Goal: Information Seeking & Learning: Learn about a topic

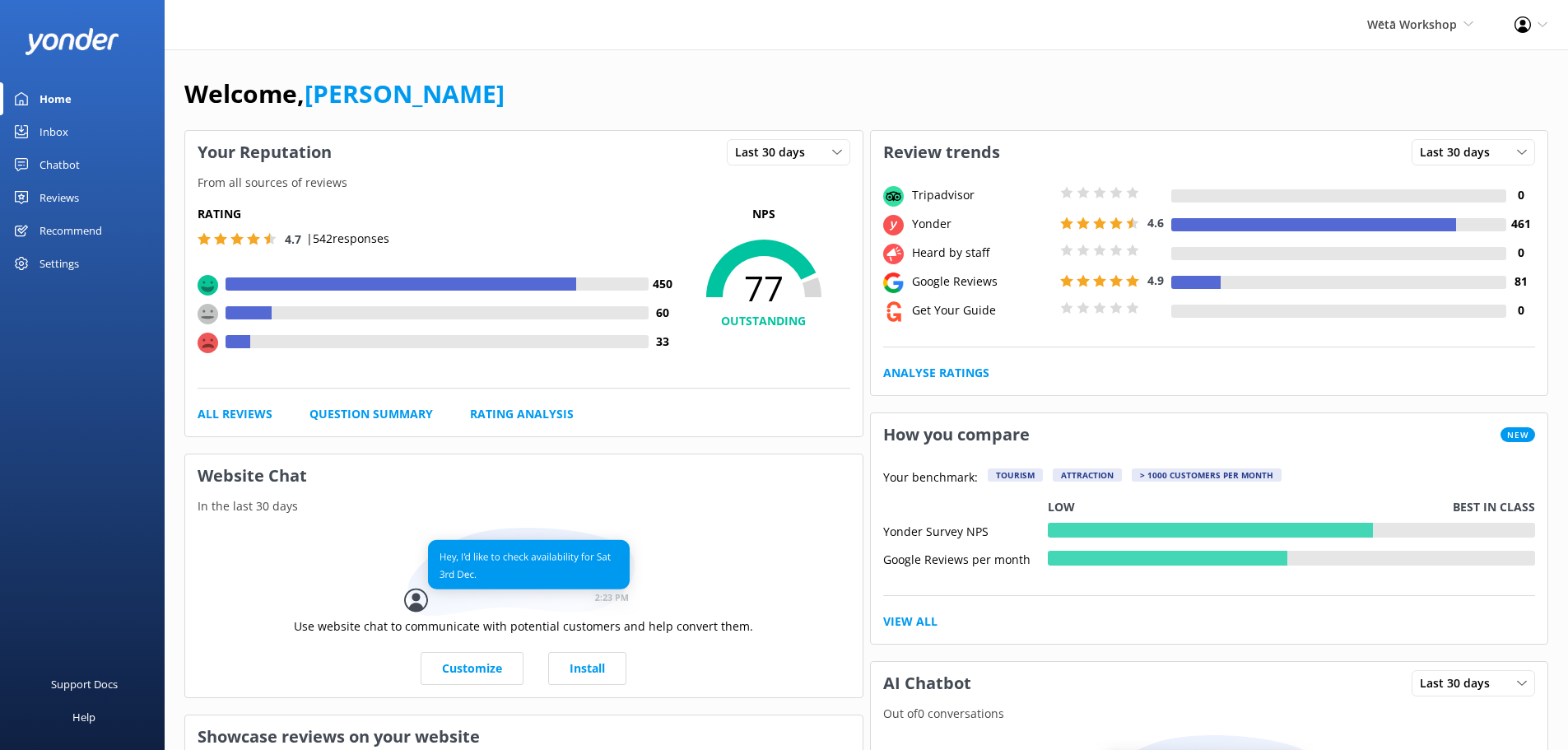
click at [1447, 14] on div "Wētā Workshop Wētā Workshop Unleashed Wētā Workshop" at bounding box center [1420, 24] width 148 height 49
click at [1209, 47] on div "Wētā Workshop Wētā Workshop Unleashed Wētā Workshop Profile Settings Logout" at bounding box center [784, 24] width 1568 height 49
click at [72, 194] on div "Reviews" at bounding box center [60, 198] width 40 height 33
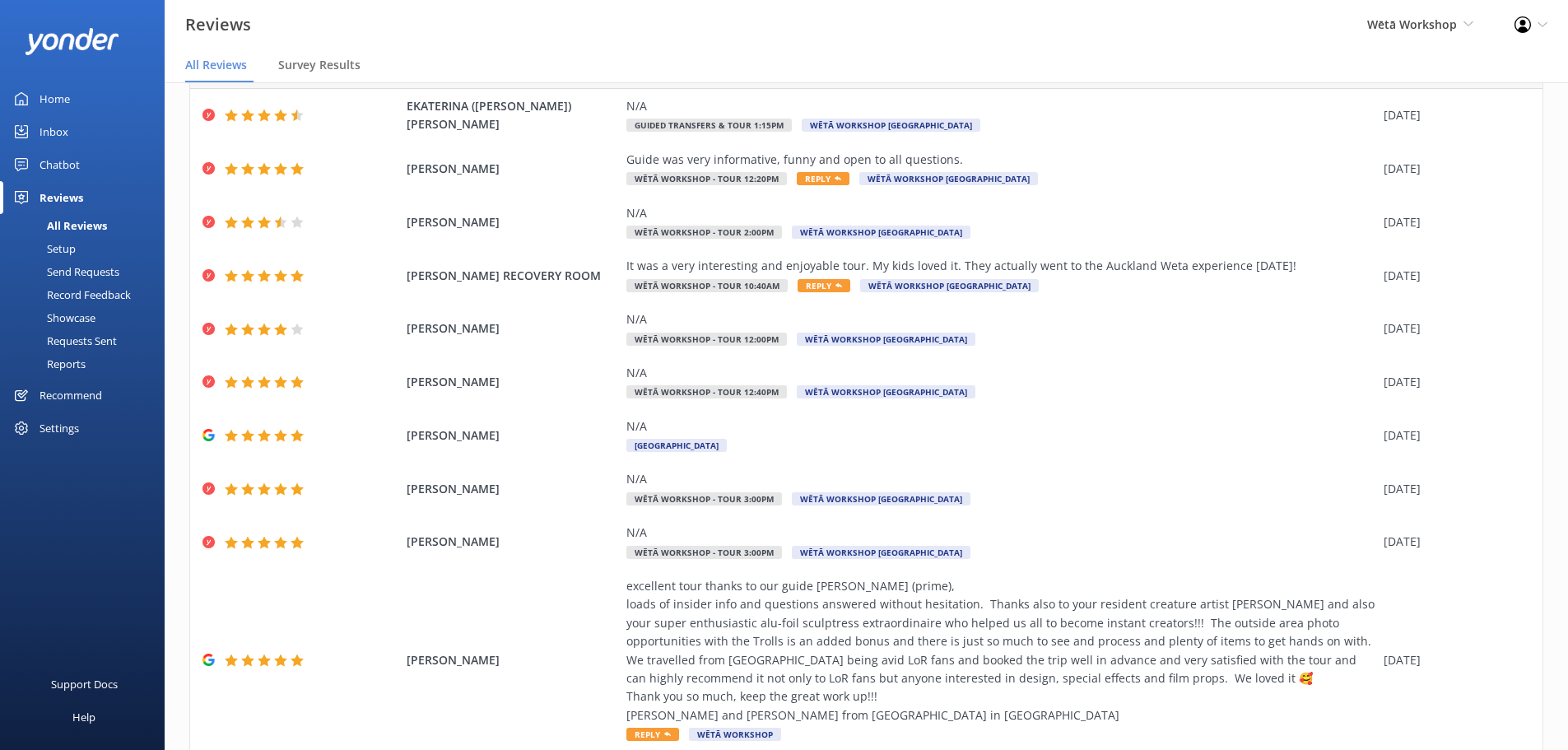
scroll to position [150, 0]
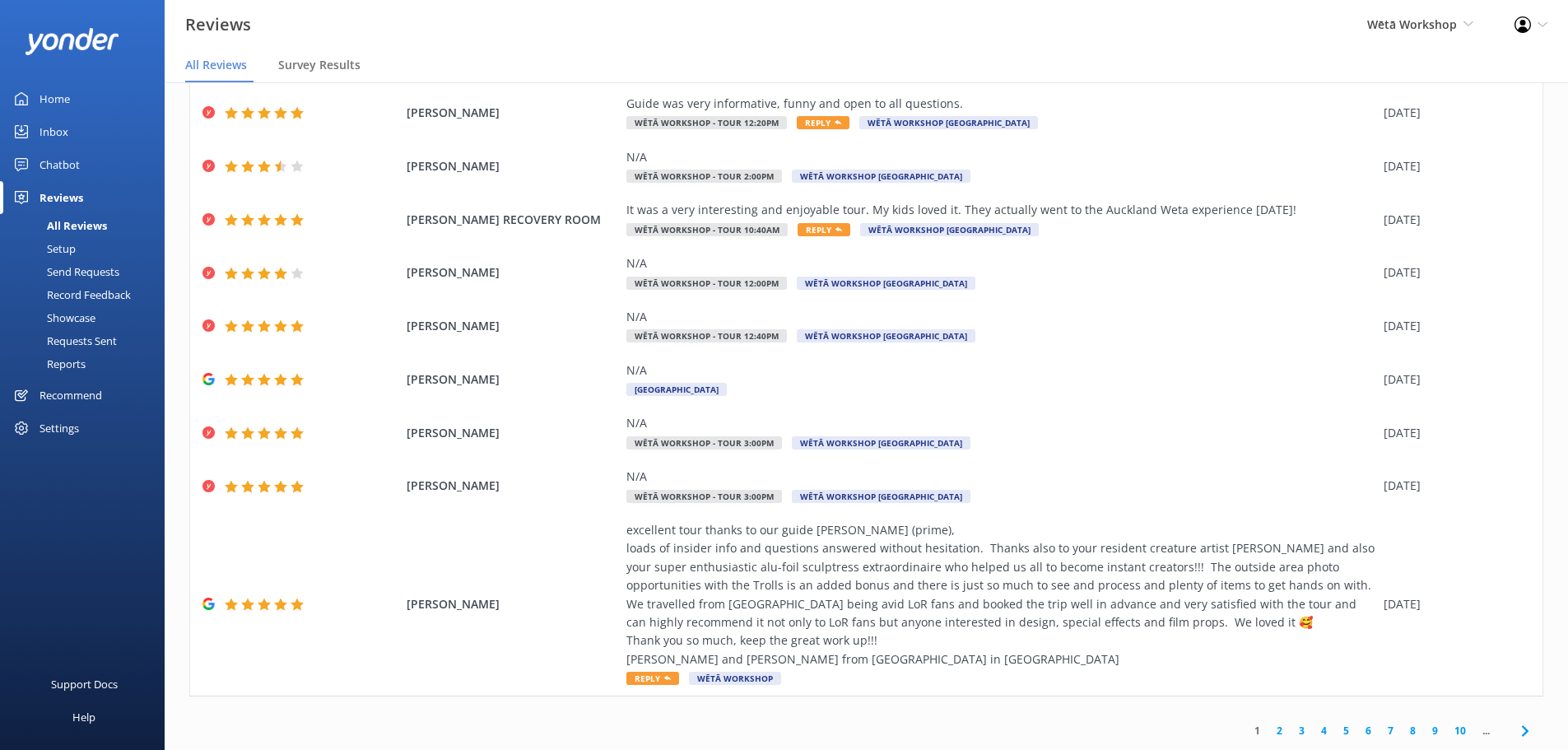
click at [1290, 729] on link "3" at bounding box center [1302, 731] width 23 height 16
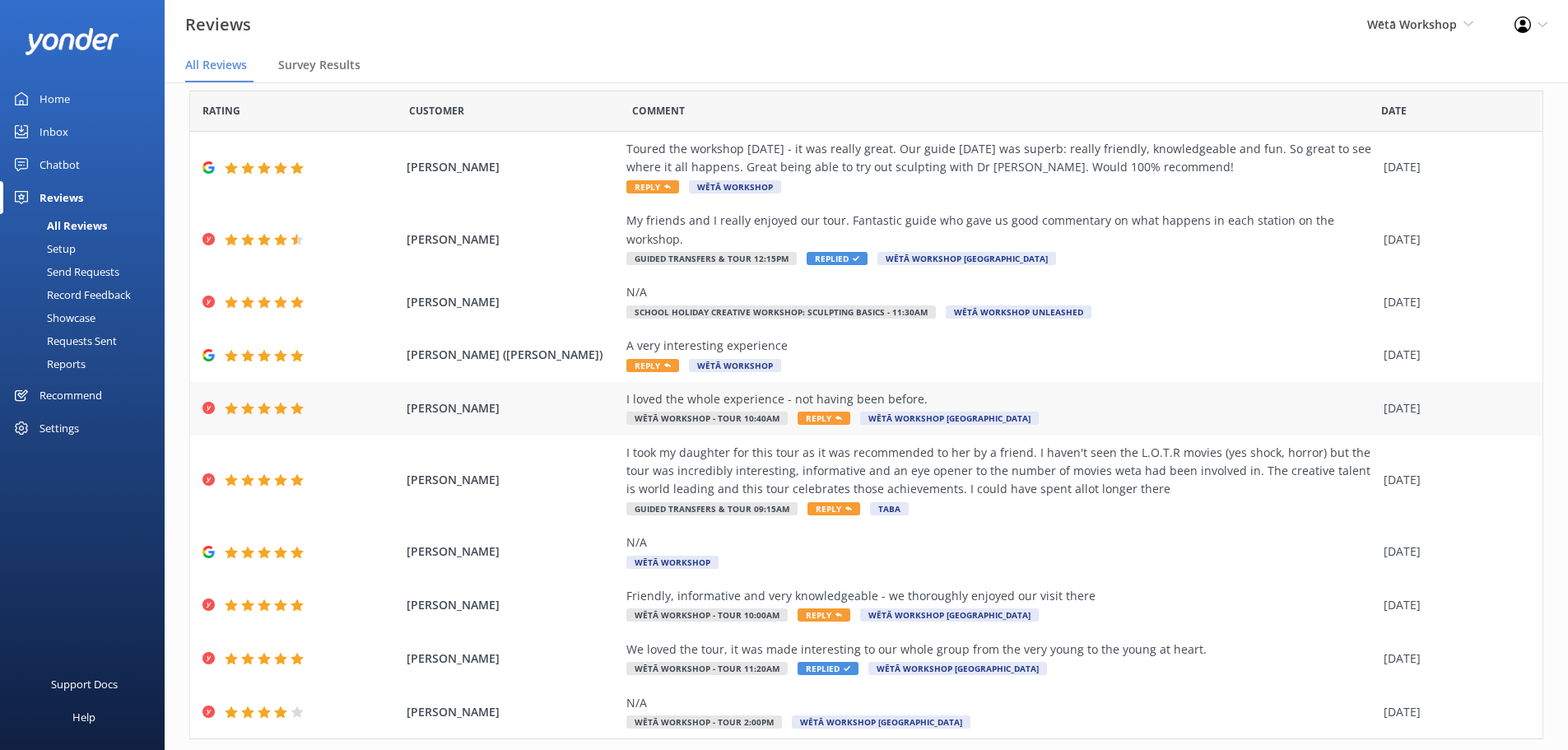
scroll to position [76, 0]
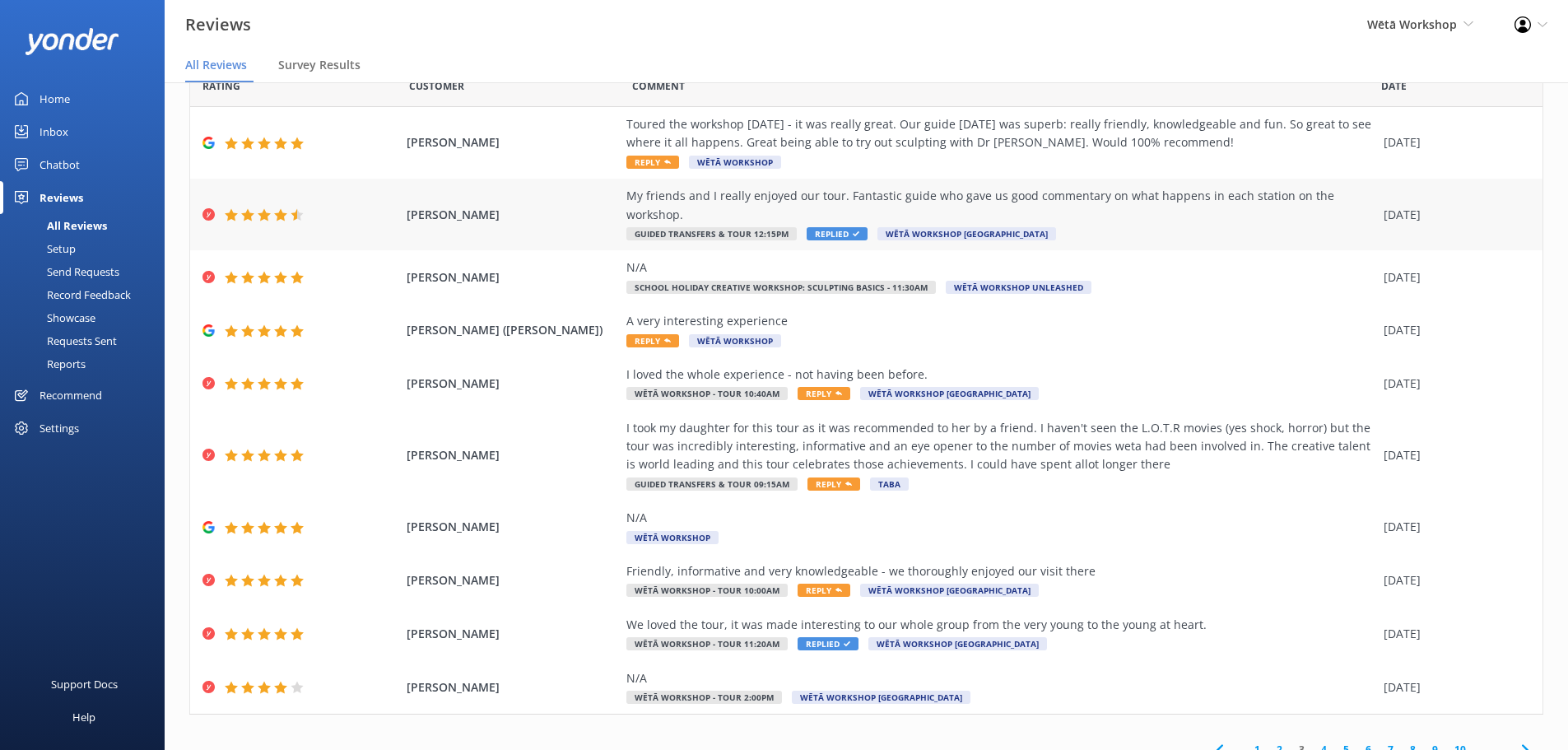
click at [1082, 197] on div "My friends and I really enjoyed our tour. Fantastic guide who gave us good comm…" at bounding box center [1001, 205] width 749 height 37
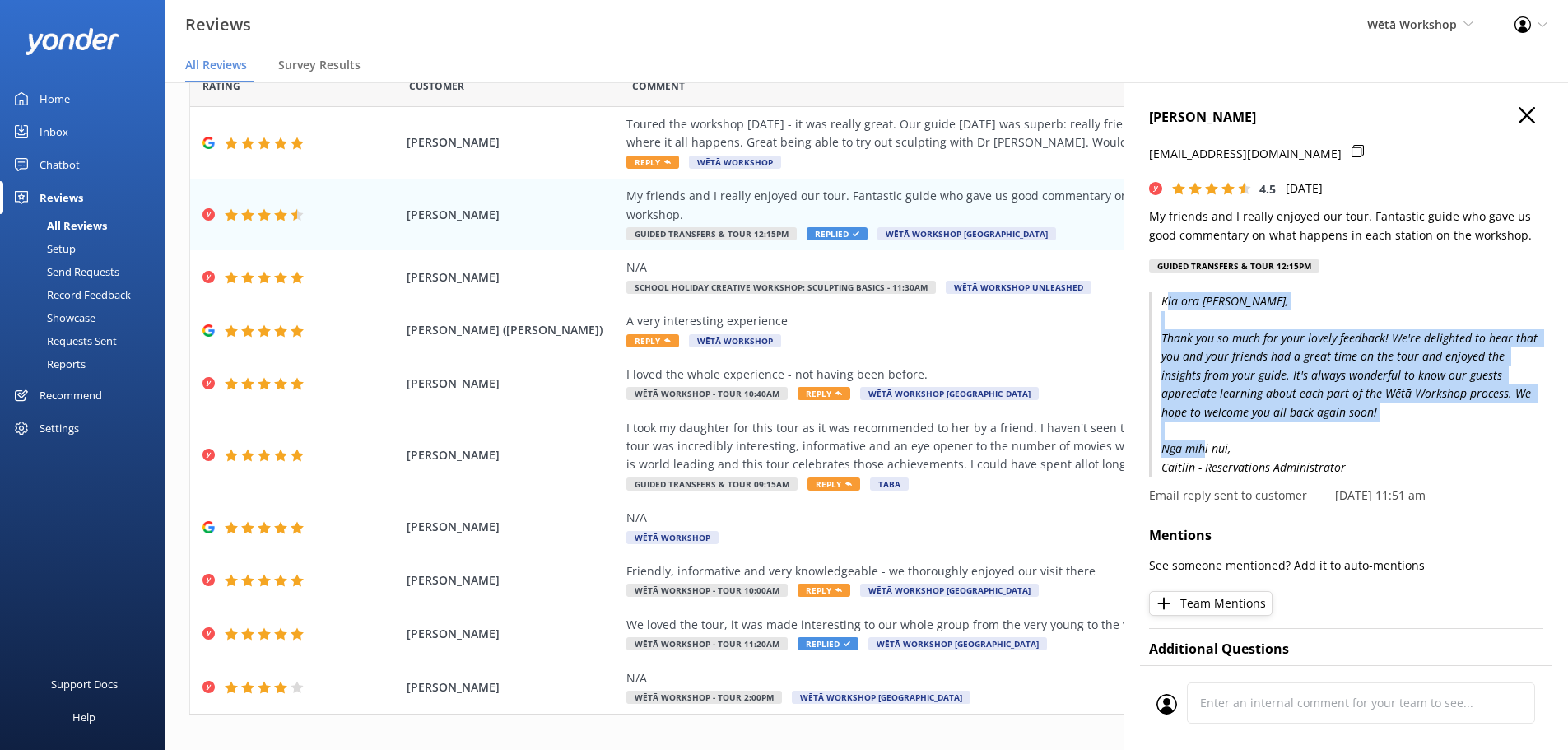
drag, startPoint x: 1169, startPoint y: 302, endPoint x: 1415, endPoint y: 457, distance: 290.8
click at [1415, 457] on p "Kia ora [PERSON_NAME], Thank you so much for your lovely feedback! We're deligh…" at bounding box center [1346, 385] width 394 height 184
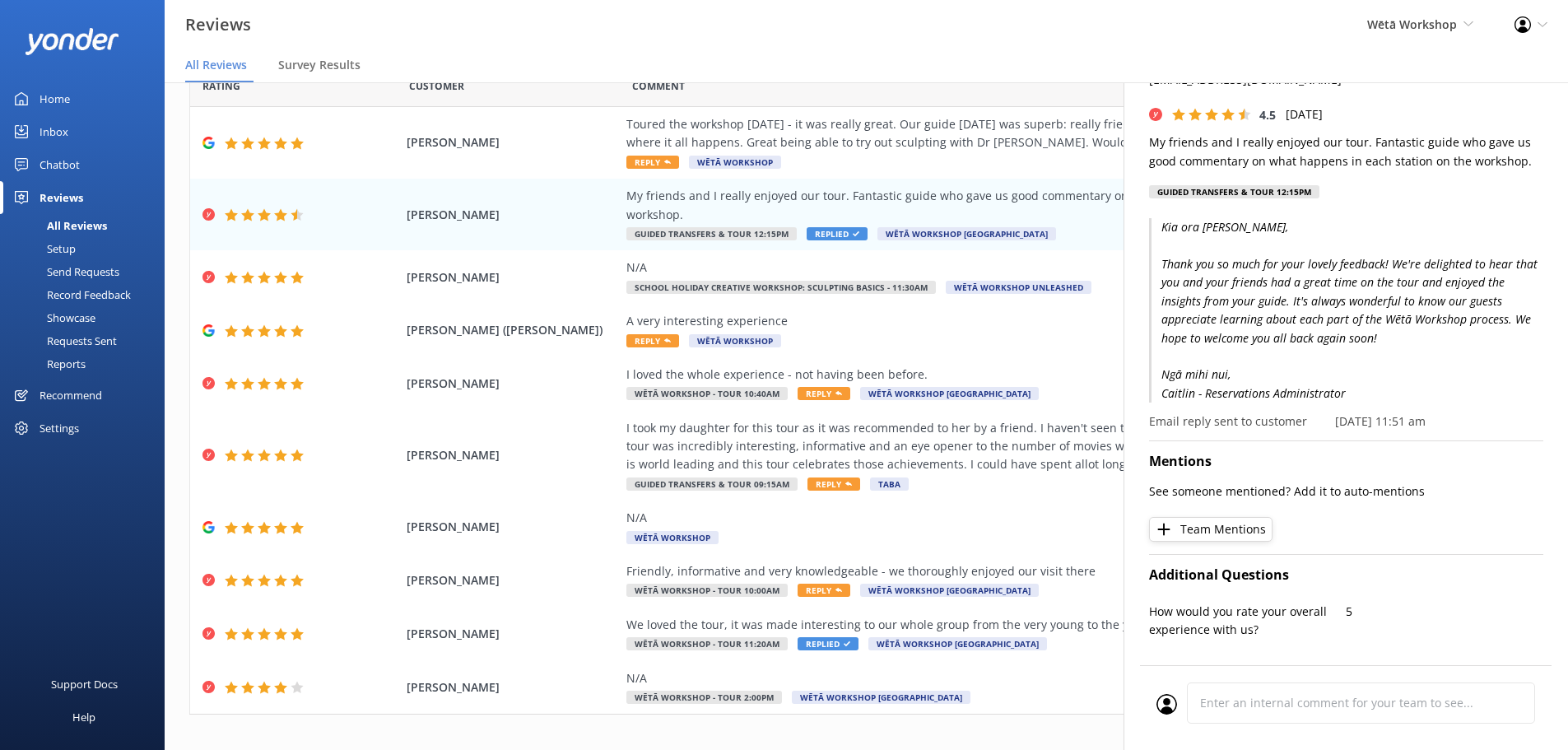
scroll to position [165, 0]
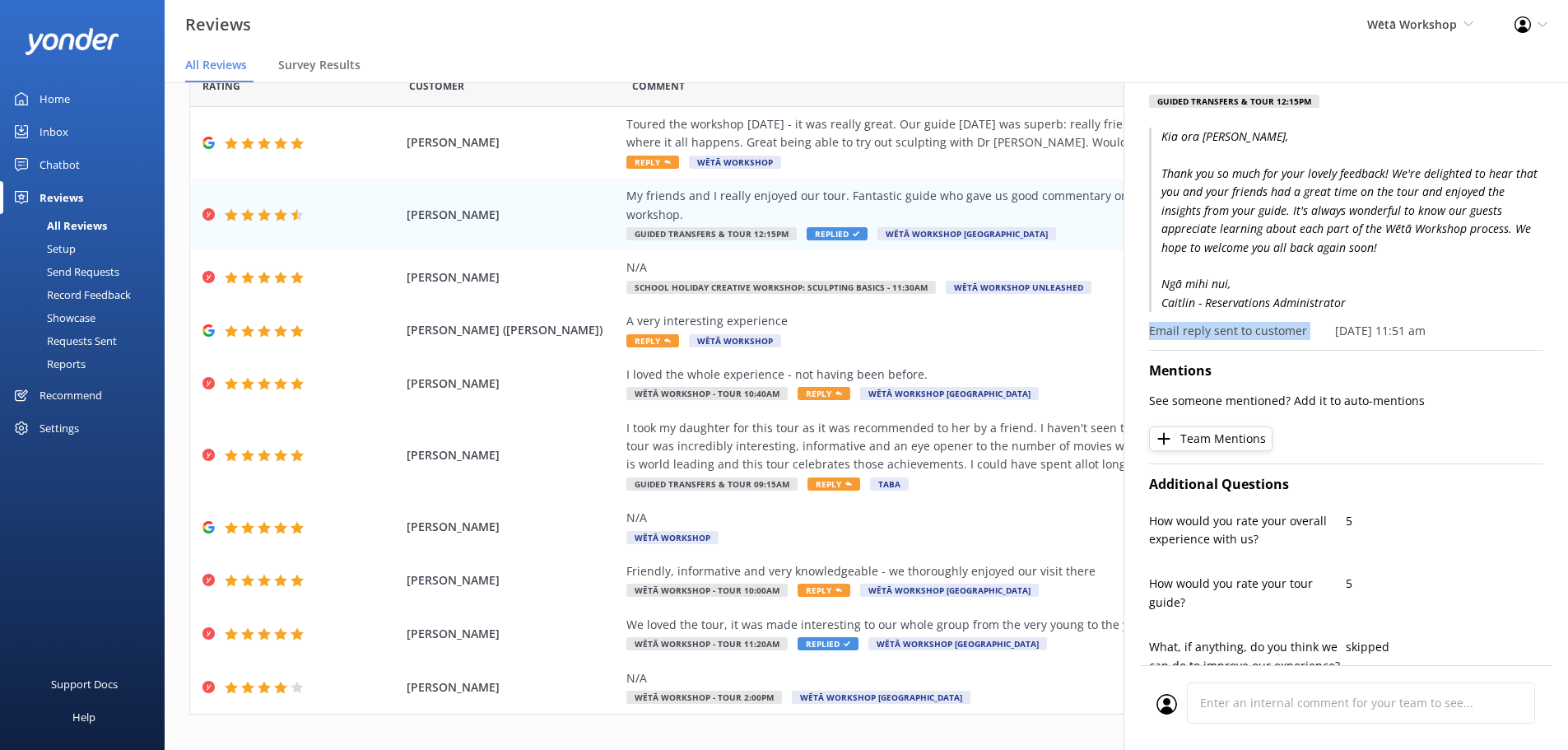
drag, startPoint x: 1144, startPoint y: 332, endPoint x: 1319, endPoint y: 332, distance: 175.0
click at [1319, 332] on div "[PERSON_NAME] [EMAIL_ADDRESS][DOMAIN_NAME] 4.5 [DATE] My friends and I really e…" at bounding box center [1346, 457] width 444 height 750
click at [1425, 275] on p "Kia ora [PERSON_NAME], Thank you so much for your lovely feedback! We're deligh…" at bounding box center [1346, 220] width 394 height 184
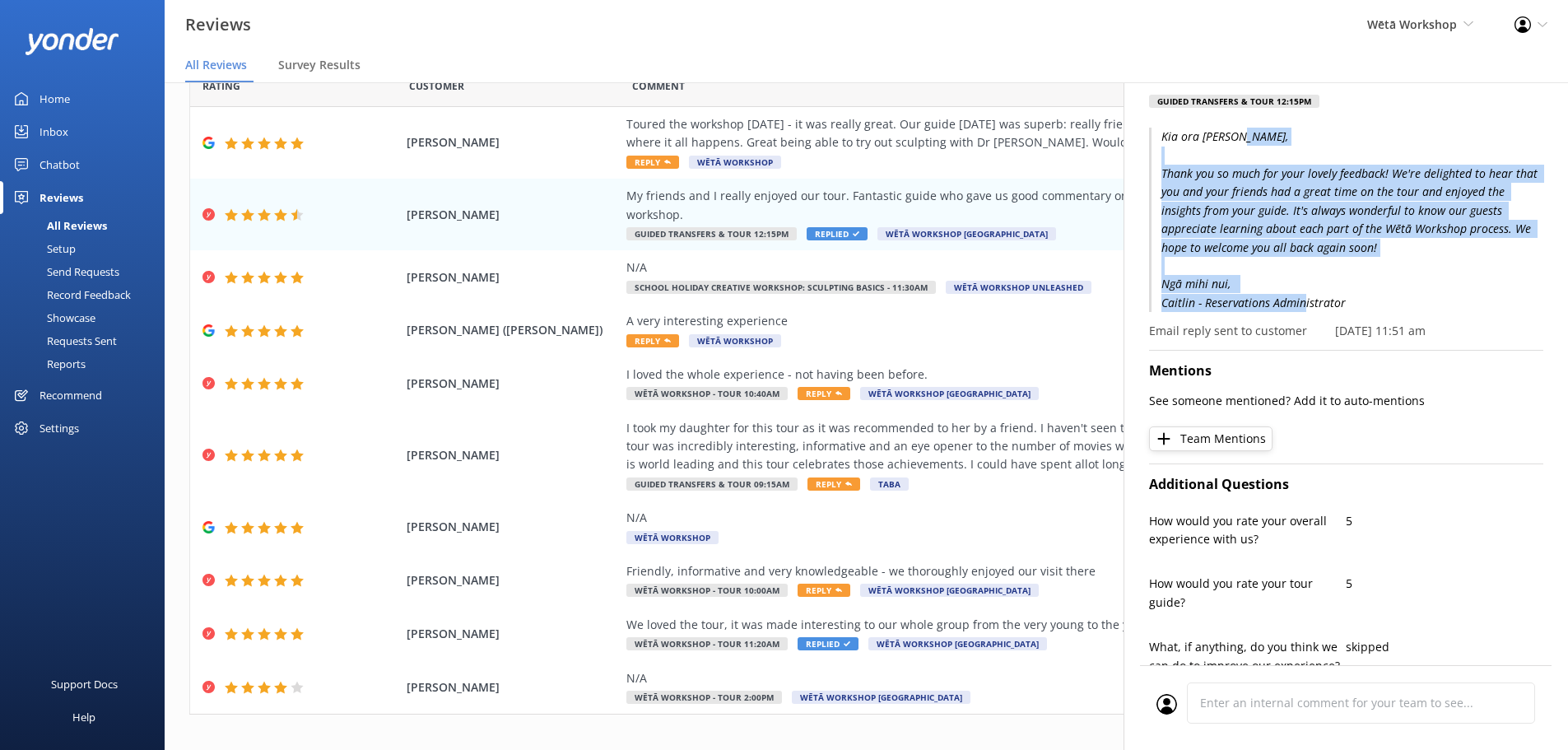
drag, startPoint x: 1414, startPoint y: 294, endPoint x: 1151, endPoint y: 148, distance: 300.8
click at [1151, 148] on p "Kia ora [PERSON_NAME], Thank you so much for your lovely feedback! We're deligh…" at bounding box center [1346, 220] width 394 height 184
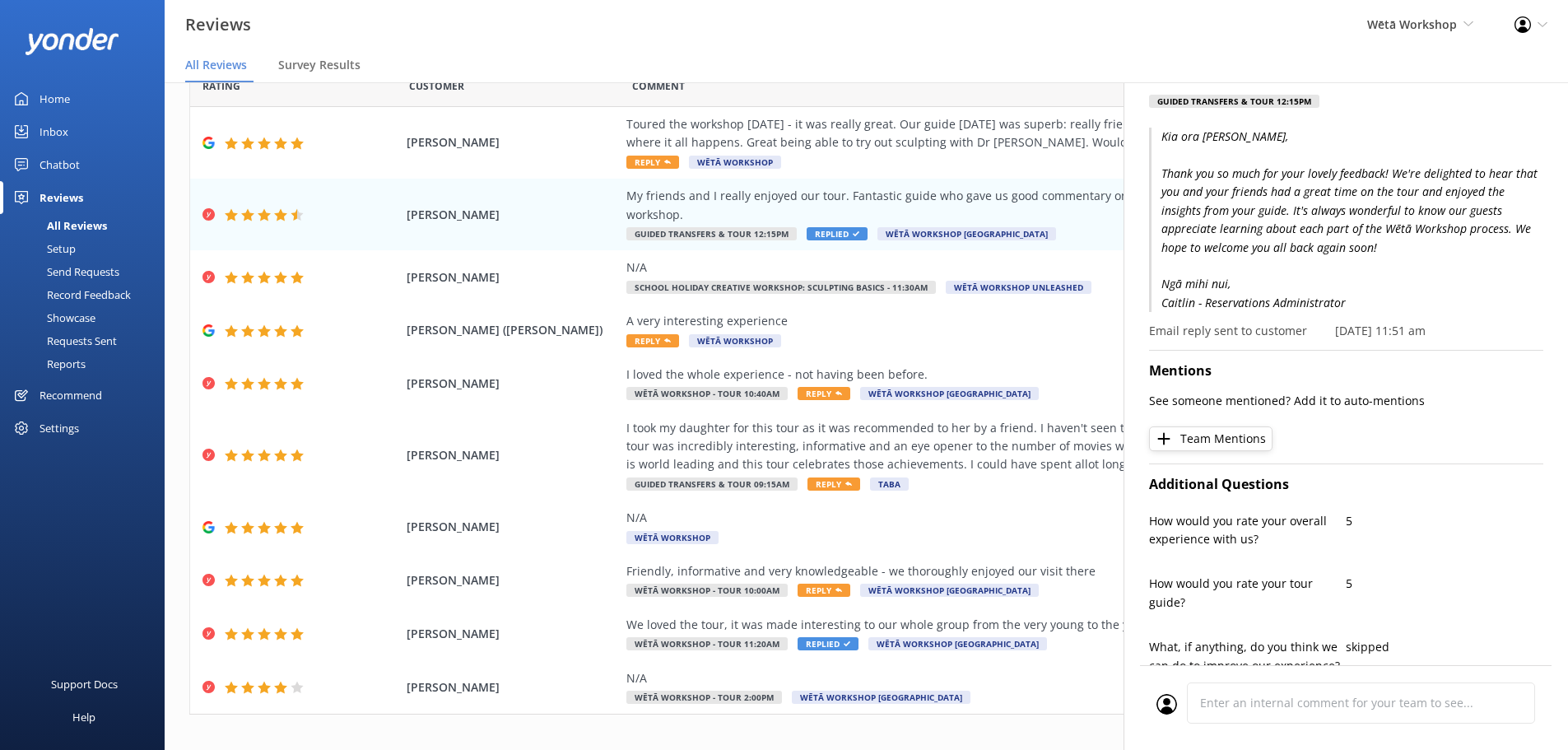
click at [1157, 142] on p "Kia ora [PERSON_NAME], Thank you so much for your lovely feedback! We're deligh…" at bounding box center [1346, 220] width 394 height 184
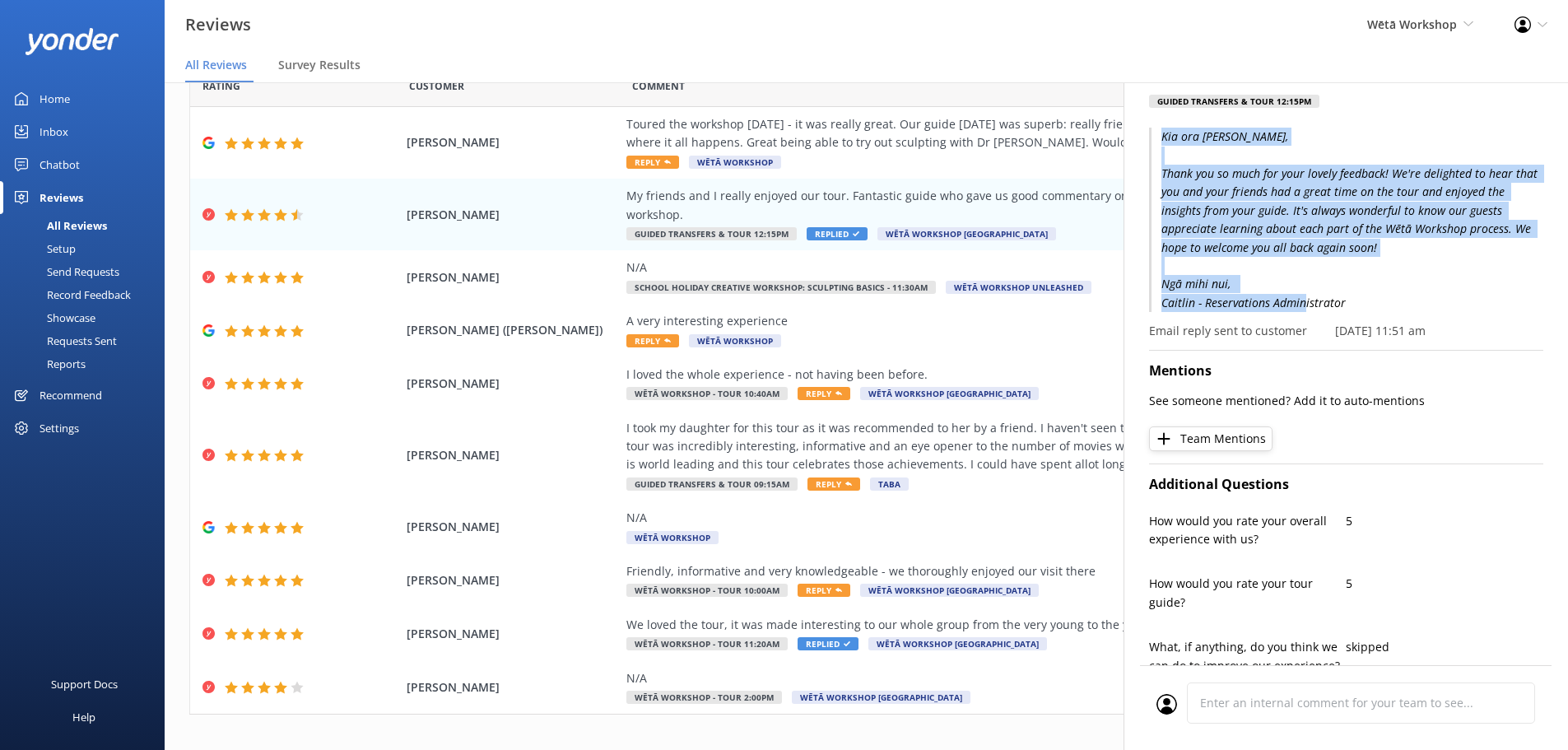
drag, startPoint x: 1281, startPoint y: 154, endPoint x: 1416, endPoint y: 307, distance: 204.0
click at [1416, 307] on p "Kia ora [PERSON_NAME], Thank you so much for your lovely feedback! We're deligh…" at bounding box center [1346, 220] width 394 height 184
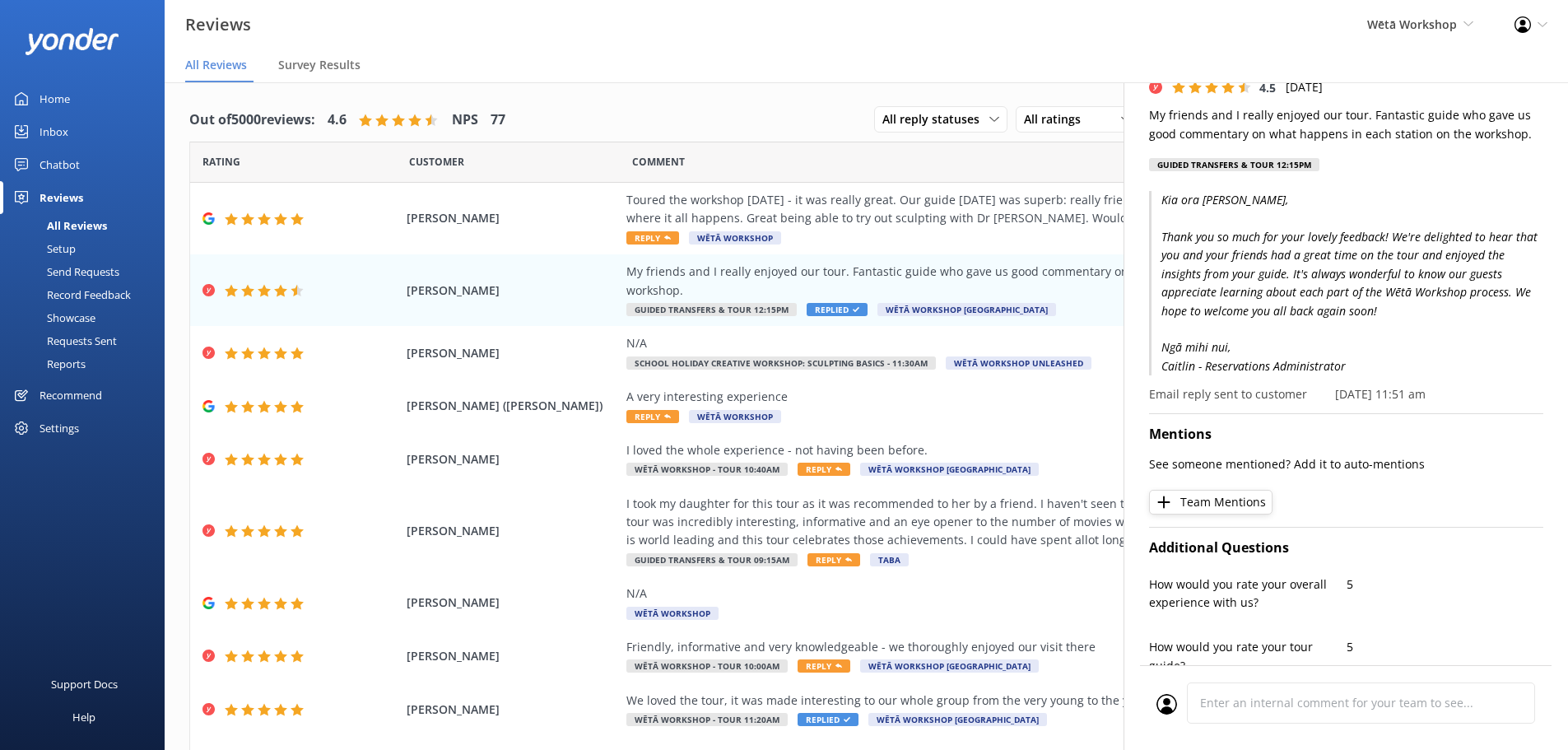
scroll to position [0, 0]
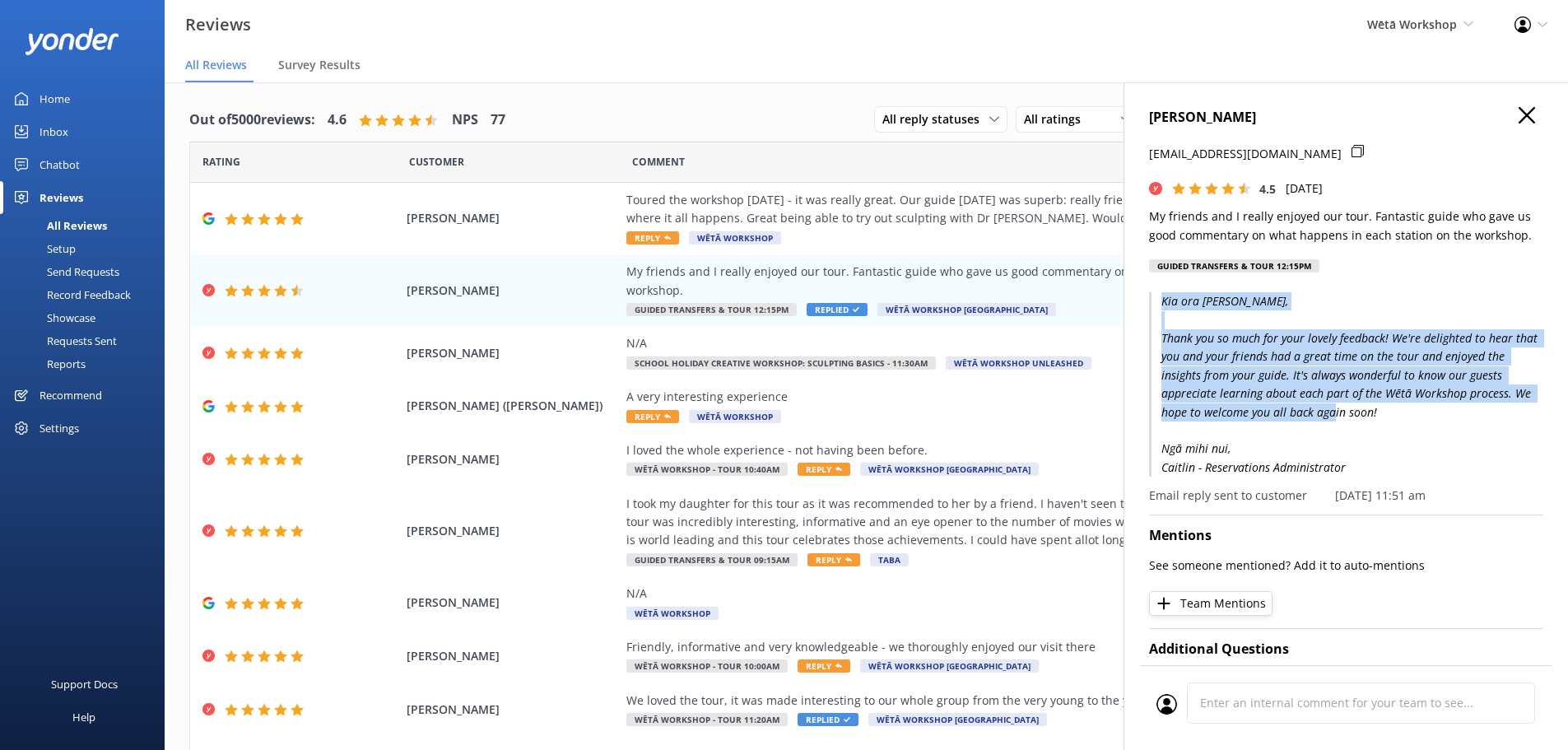
drag, startPoint x: 1430, startPoint y: 418, endPoint x: 1163, endPoint y: 302, distance: 291.1
click at [1163, 302] on p "Kia ora [PERSON_NAME], Thank you so much for your lovely feedback! We're deligh…" at bounding box center [1346, 385] width 394 height 184
drag, startPoint x: 1173, startPoint y: 304, endPoint x: 1418, endPoint y: 422, distance: 271.9
click at [1416, 422] on p "Kia ora [PERSON_NAME], Thank you so much for your lovely feedback! We're deligh…" at bounding box center [1346, 385] width 394 height 184
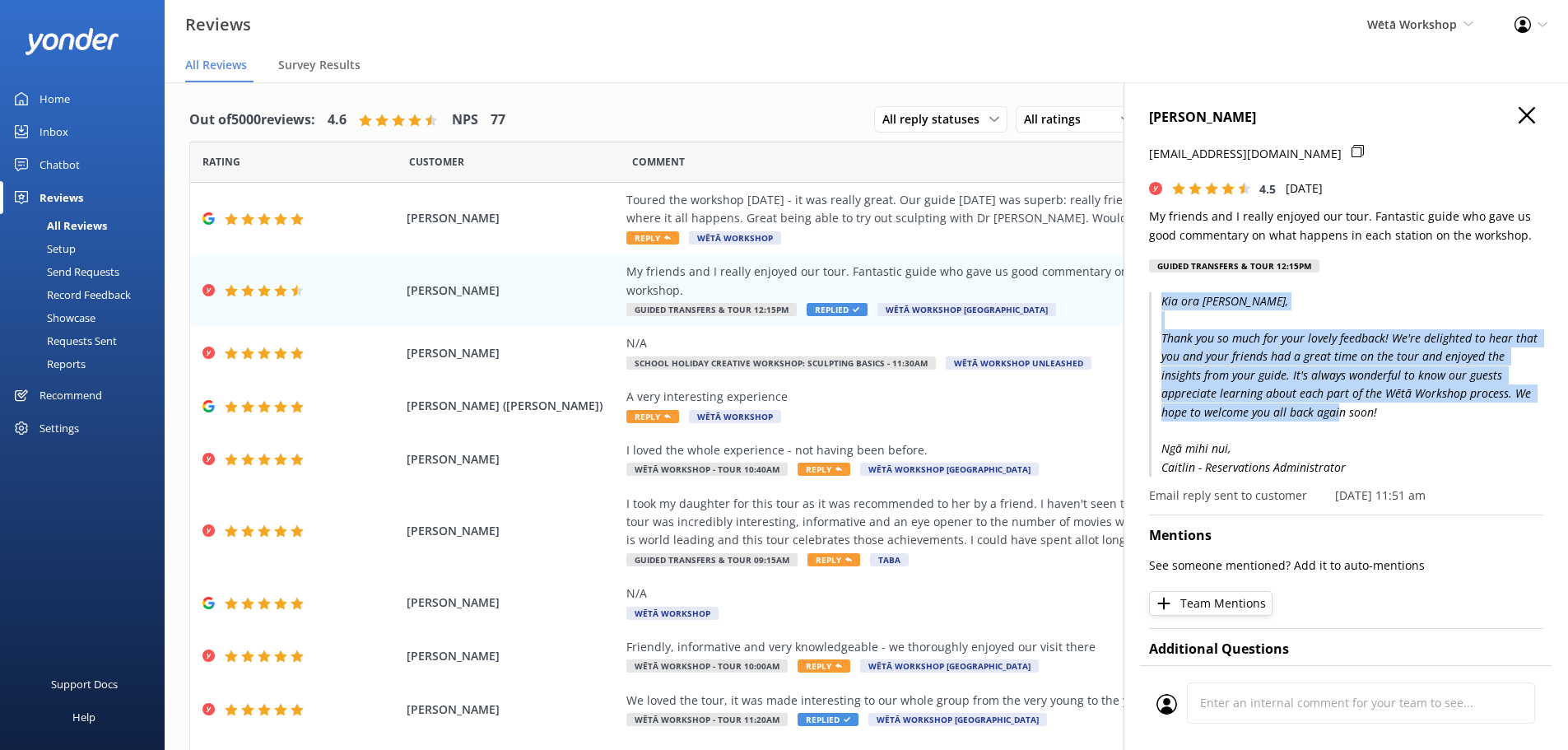
click at [1418, 422] on p "Kia ora [PERSON_NAME], Thank you so much for your lovely feedback! We're deligh…" at bounding box center [1346, 385] width 394 height 184
drag, startPoint x: 1440, startPoint y: 450, endPoint x: 1260, endPoint y: 339, distance: 211.5
click at [1261, 339] on p "Kia ora [PERSON_NAME], Thank you so much for your lovely feedback! We're deligh…" at bounding box center [1346, 385] width 394 height 184
click at [1260, 339] on p "Kia ora [PERSON_NAME], Thank you so much for your lovely feedback! We're deligh…" at bounding box center [1346, 385] width 394 height 184
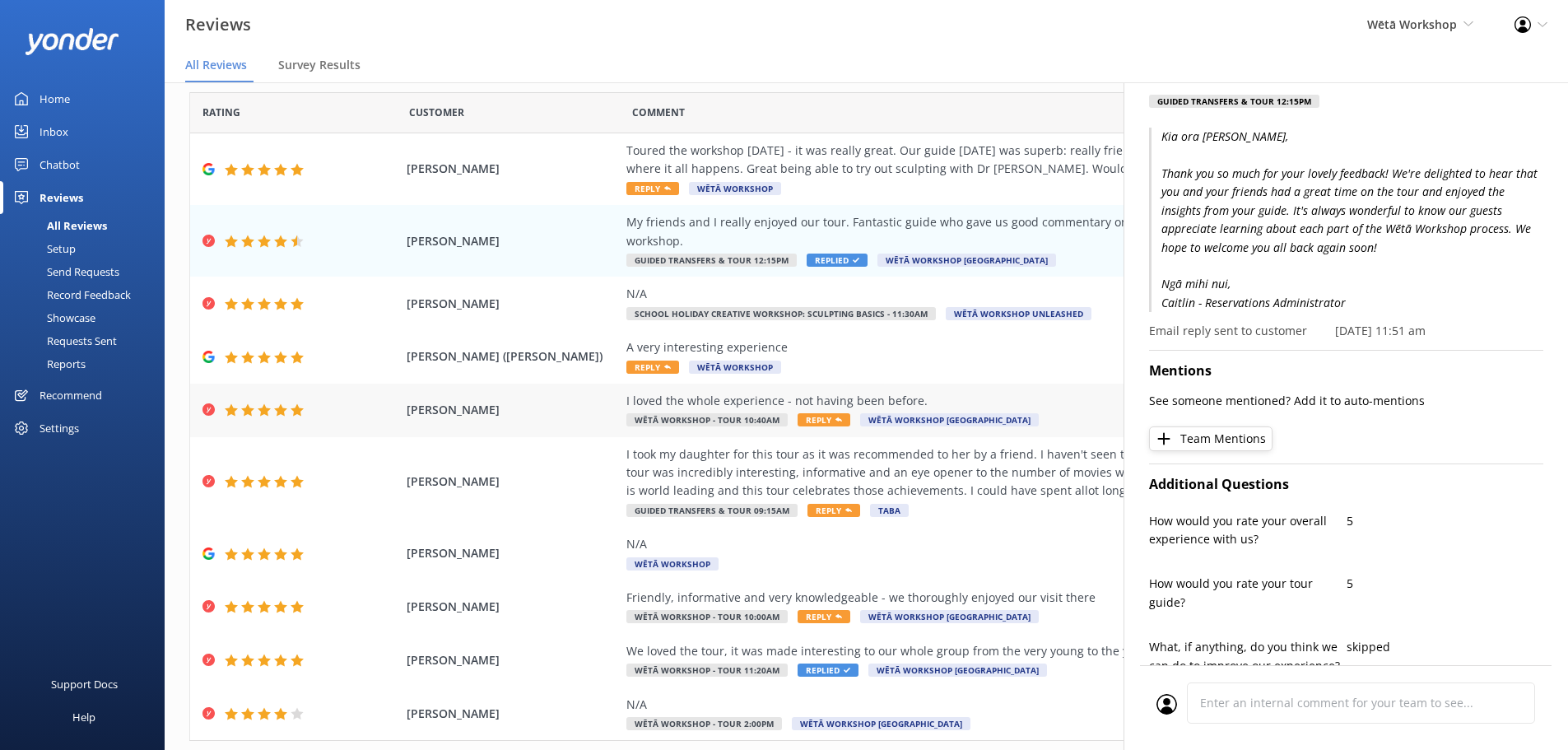
scroll to position [76, 0]
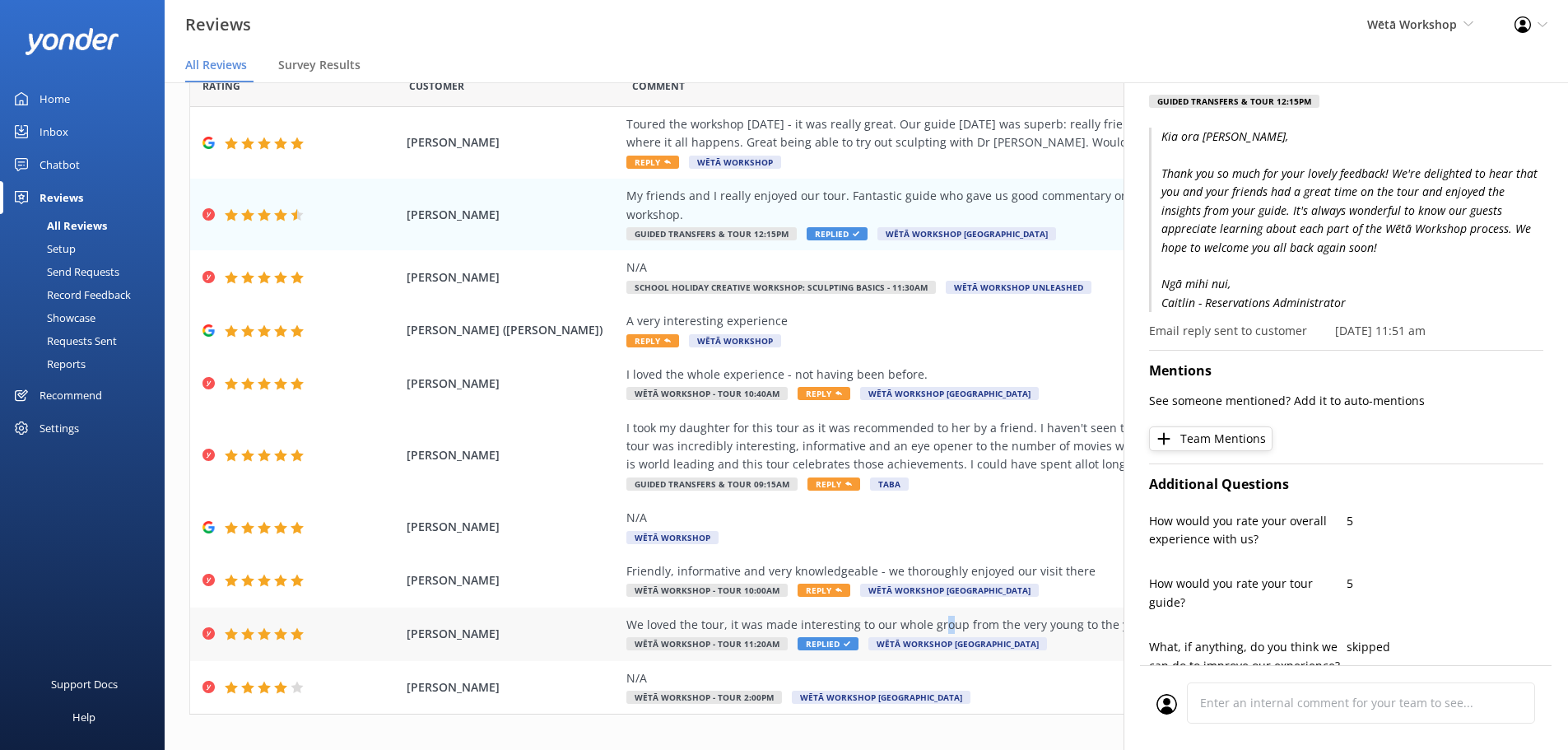
drag, startPoint x: 934, startPoint y: 607, endPoint x: 957, endPoint y: 600, distance: 24.0
click at [935, 616] on div "We loved the tour, it was made interesting to our whole group from the very you…" at bounding box center [1001, 625] width 749 height 18
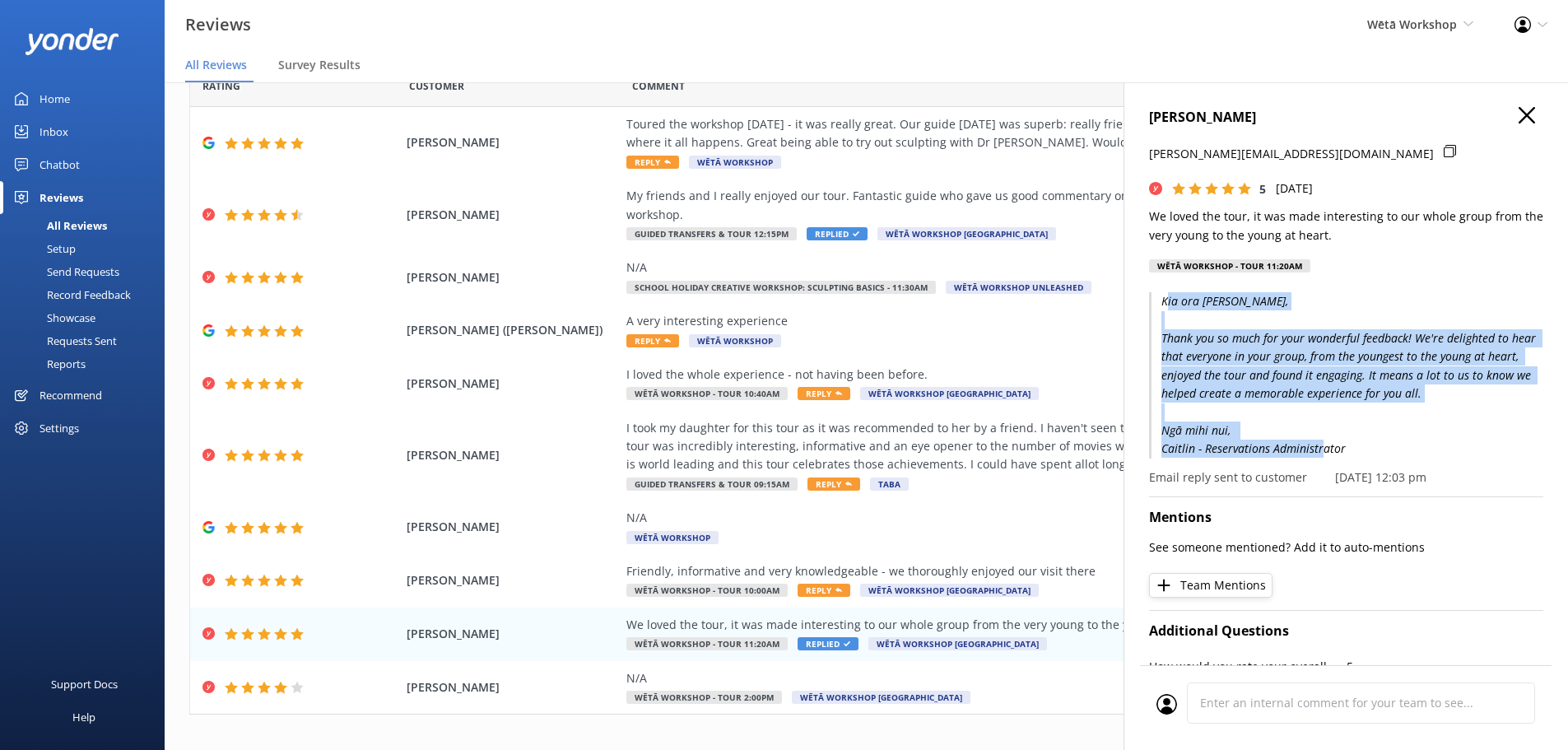
drag, startPoint x: 1344, startPoint y: 444, endPoint x: 1166, endPoint y: 296, distance: 231.5
click at [1166, 296] on p "Kia ora [PERSON_NAME], Thank you so much for your wonderful feedback! We're del…" at bounding box center [1346, 376] width 394 height 167
drag, startPoint x: 1165, startPoint y: 297, endPoint x: 1392, endPoint y: 444, distance: 270.4
click at [1392, 444] on p "Kia ora [PERSON_NAME], Thank you so much for your wonderful feedback! We're del…" at bounding box center [1346, 376] width 394 height 167
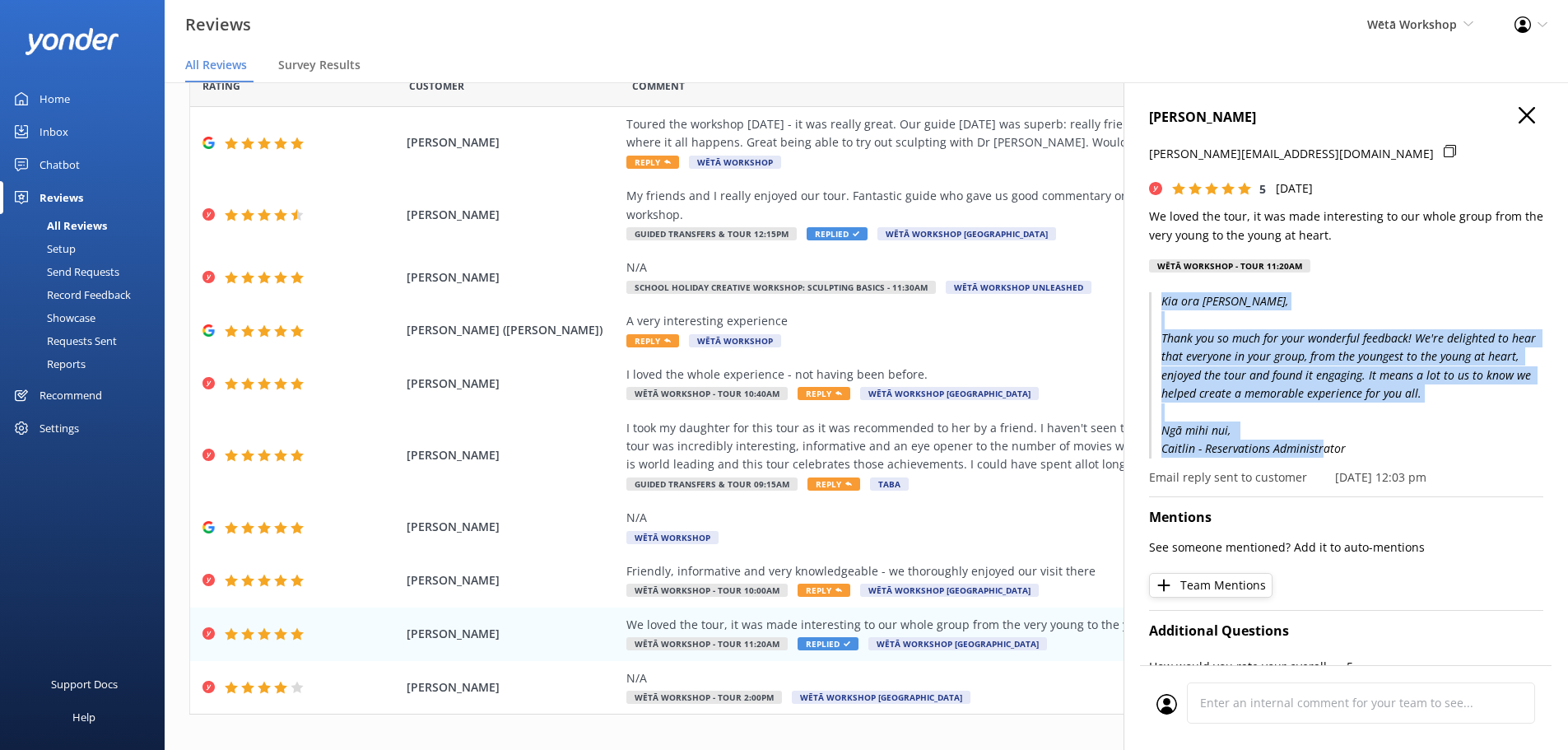
click at [1392, 444] on p "Kia ora [PERSON_NAME], Thank you so much for your wonderful feedback! We're del…" at bounding box center [1346, 376] width 394 height 167
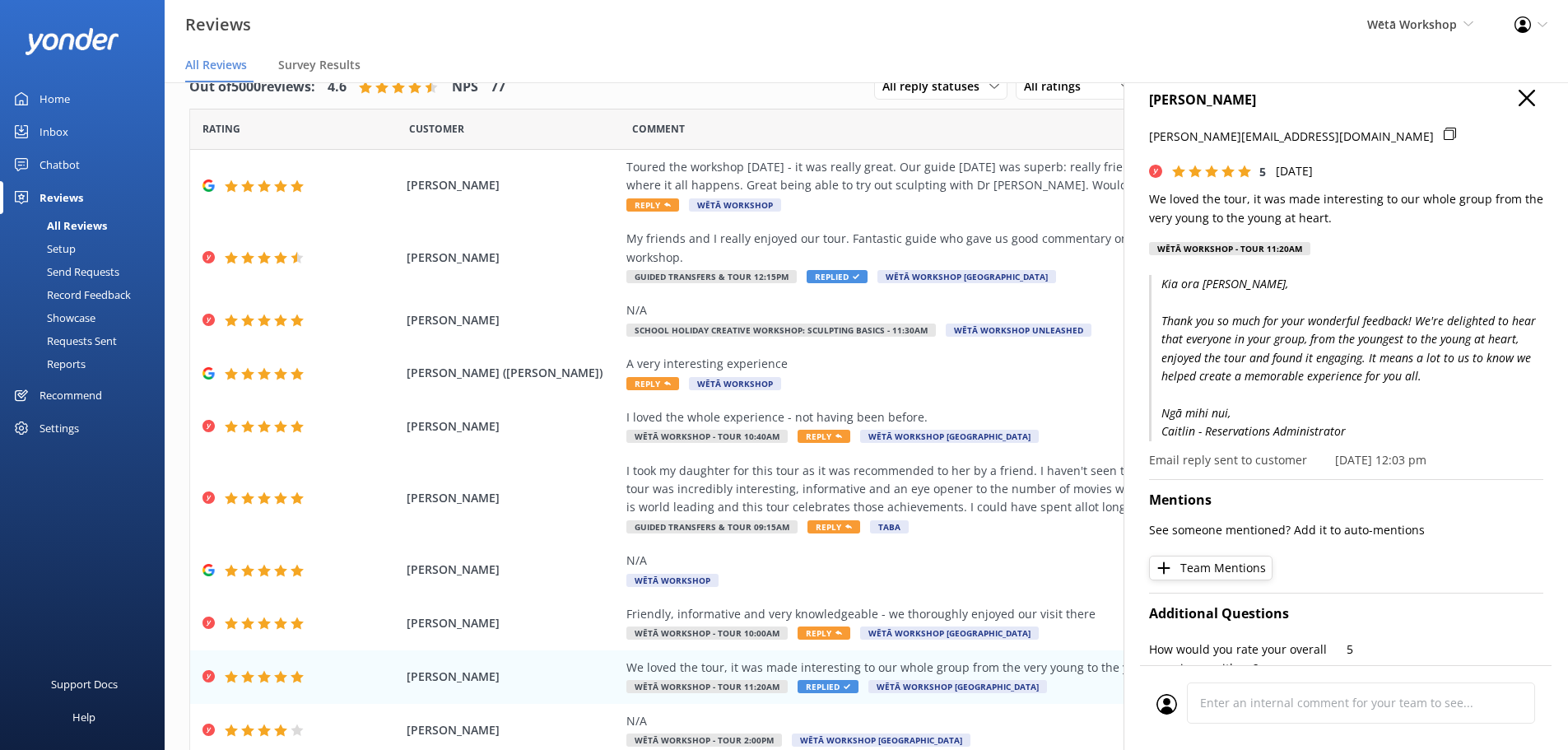
scroll to position [0, 0]
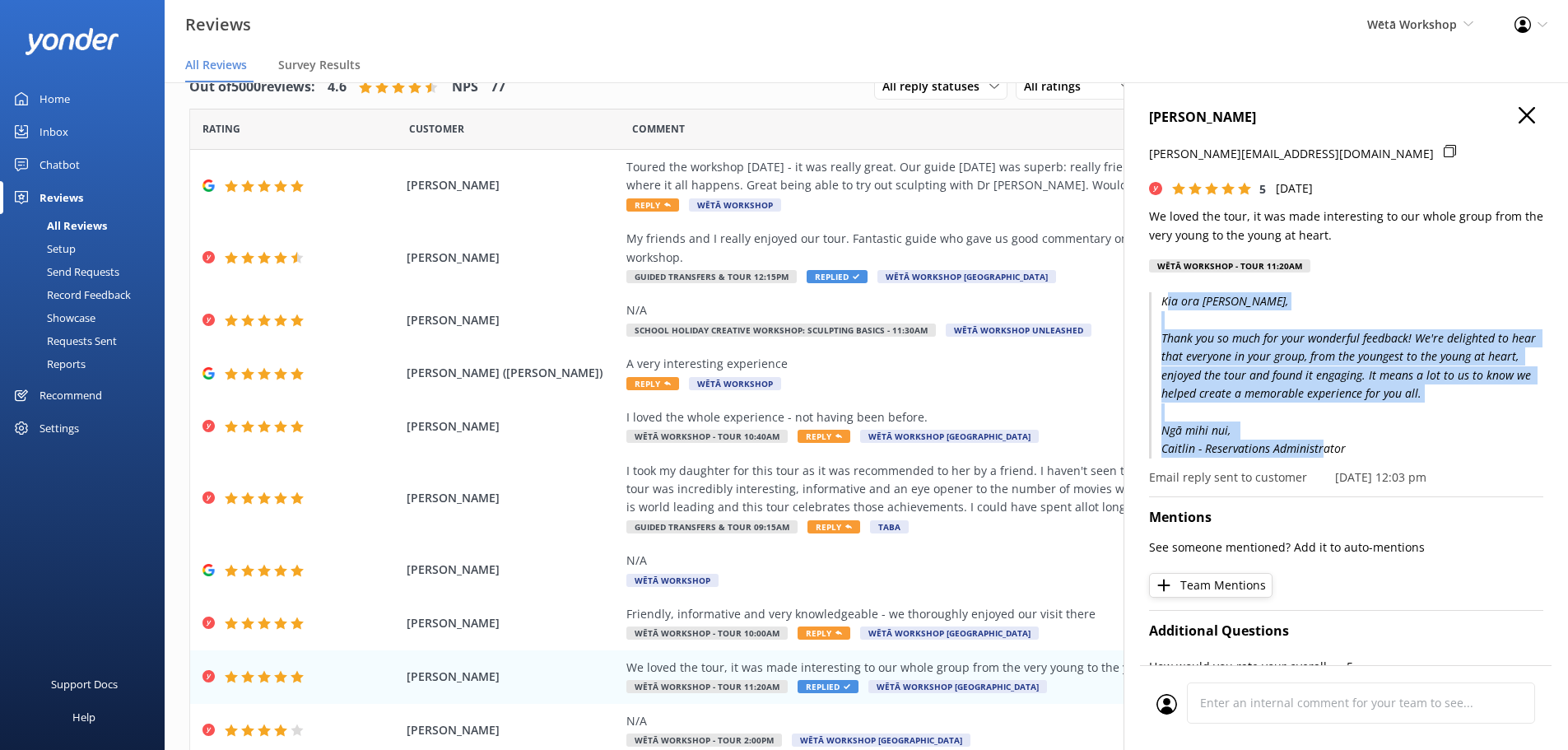
drag, startPoint x: 1361, startPoint y: 440, endPoint x: 1168, endPoint y: 301, distance: 237.8
click at [1168, 301] on p "Kia ora [PERSON_NAME], Thank you so much for your wonderful feedback! We're del…" at bounding box center [1346, 376] width 394 height 167
click at [1167, 301] on p "Kia ora [PERSON_NAME], Thank you so much for your wonderful feedback! We're del…" at bounding box center [1346, 376] width 394 height 167
drag, startPoint x: 1161, startPoint y: 299, endPoint x: 1458, endPoint y: 451, distance: 333.6
click at [1458, 451] on p "Kia ora [PERSON_NAME], Thank you so much for your wonderful feedback! We're del…" at bounding box center [1346, 376] width 394 height 167
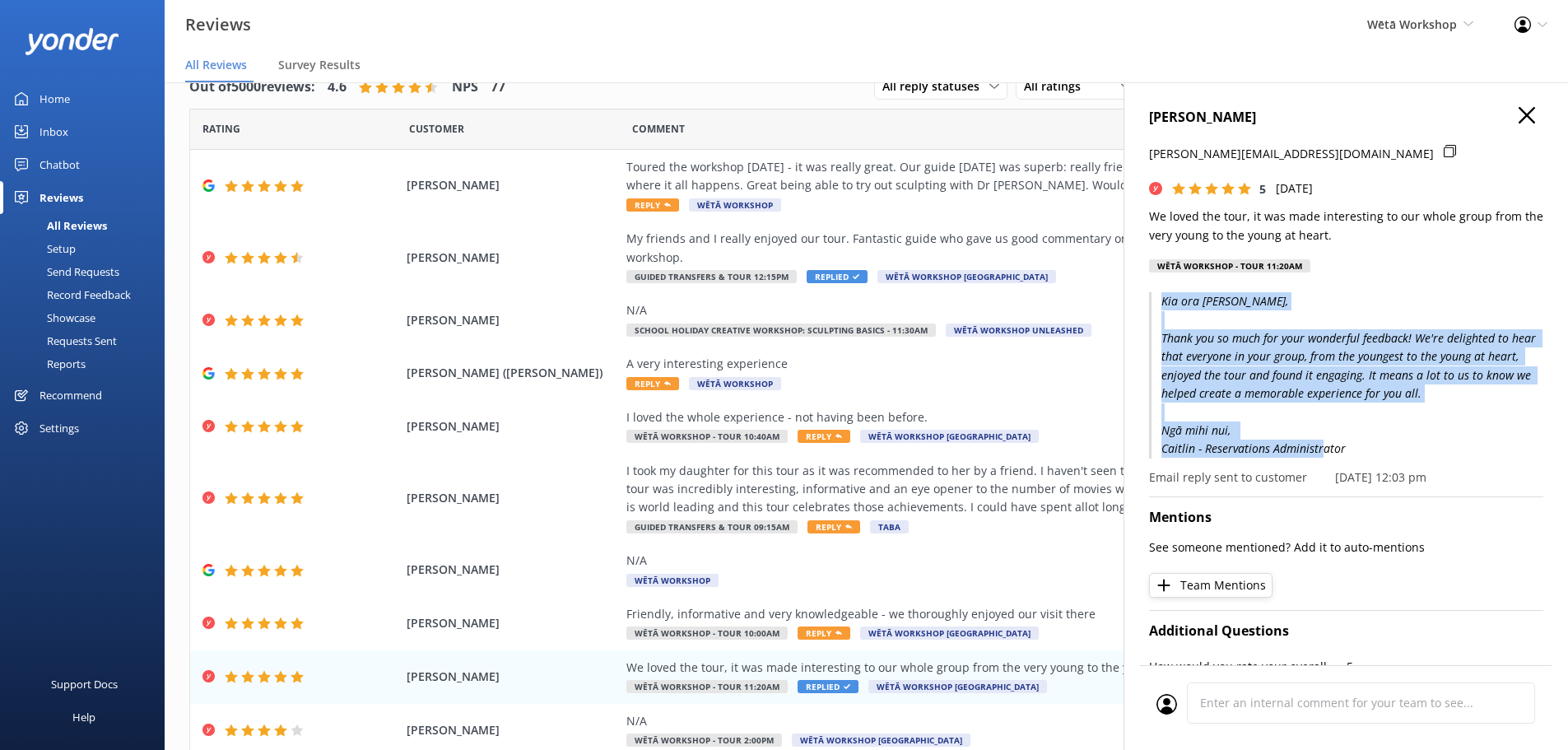
click at [1458, 451] on p "Kia ora [PERSON_NAME], Thank you so much for your wonderful feedback! We're del…" at bounding box center [1346, 376] width 394 height 167
drag, startPoint x: 1454, startPoint y: 447, endPoint x: 1159, endPoint y: 298, distance: 330.5
click at [1159, 298] on p "Kia ora [PERSON_NAME], Thank you so much for your wonderful feedback! We're del…" at bounding box center [1346, 376] width 394 height 167
drag, startPoint x: 1159, startPoint y: 298, endPoint x: 1414, endPoint y: 442, distance: 292.8
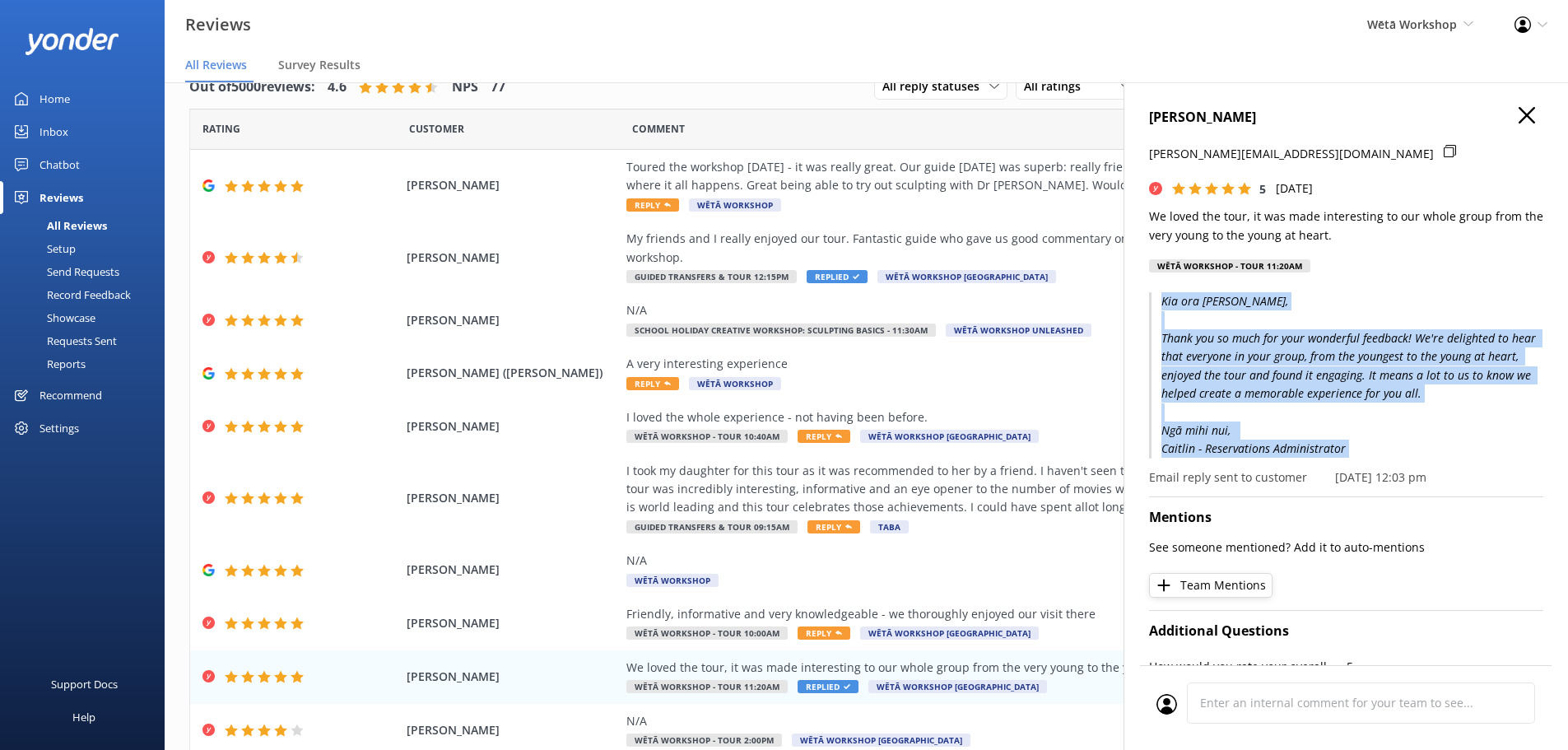
click at [1414, 442] on p "Kia ora [PERSON_NAME], Thank you so much for your wonderful feedback! We're del…" at bounding box center [1346, 376] width 394 height 167
drag, startPoint x: 1447, startPoint y: 444, endPoint x: 1175, endPoint y: 299, distance: 308.2
click at [1175, 299] on p "Kia ora [PERSON_NAME], Thank you so much for your wonderful feedback! We're del…" at bounding box center [1346, 376] width 394 height 167
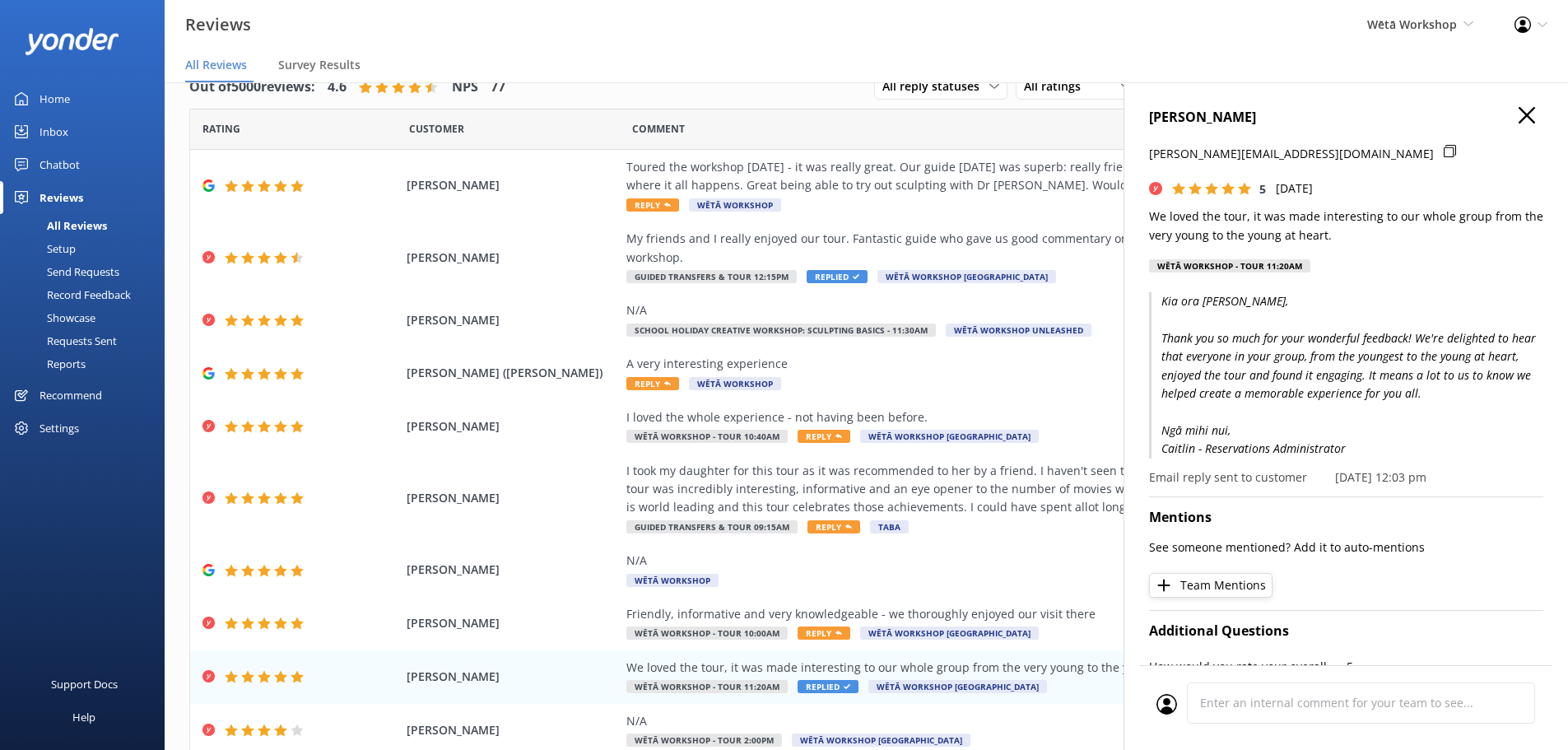
click at [1174, 298] on p "Kia ora [PERSON_NAME], Thank you so much for your wonderful feedback! We're del…" at bounding box center [1346, 376] width 394 height 167
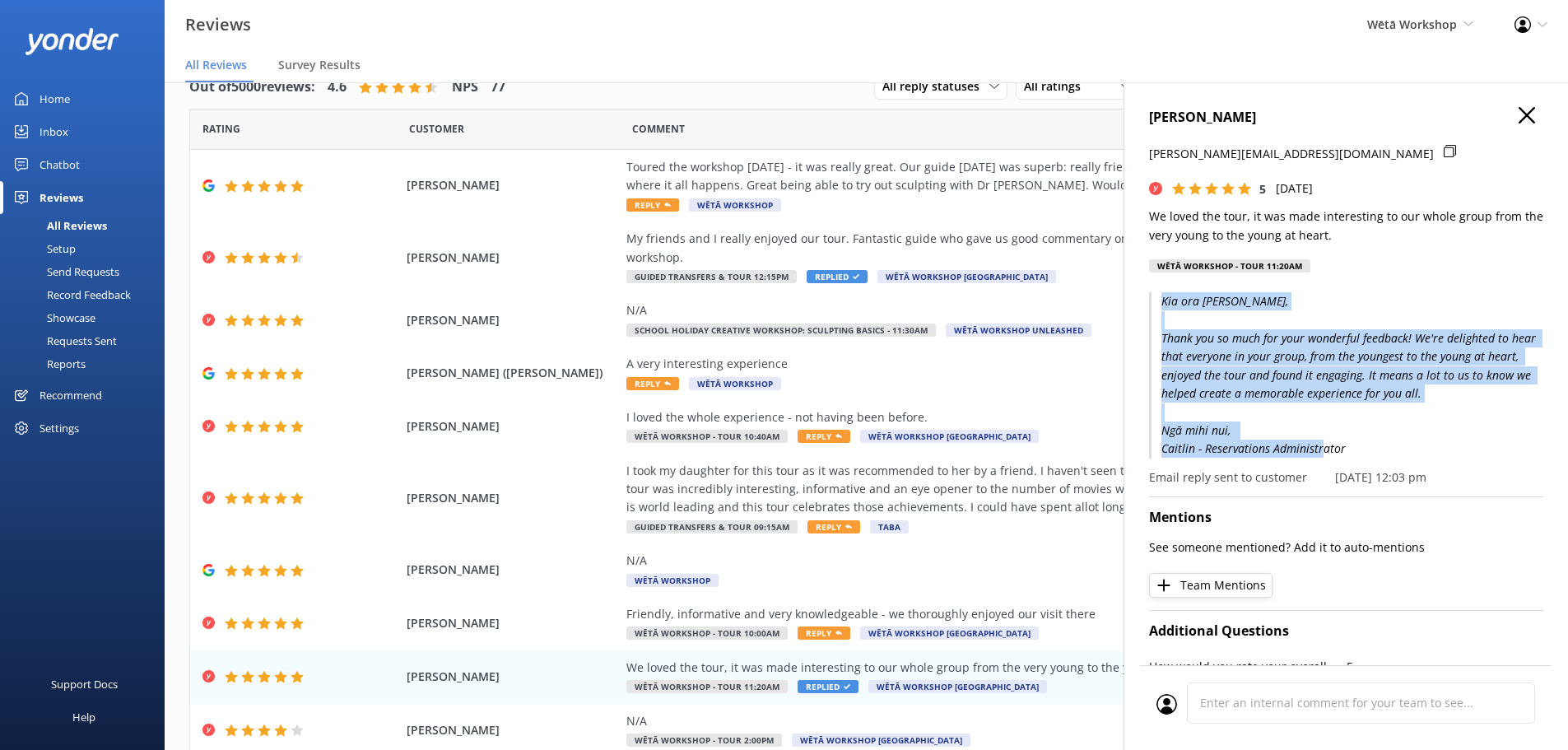
drag, startPoint x: 1156, startPoint y: 298, endPoint x: 1418, endPoint y: 449, distance: 302.4
click at [1418, 449] on p "Kia ora [PERSON_NAME], Thank you so much for your wonderful feedback! We're del…" at bounding box center [1346, 376] width 394 height 167
drag, startPoint x: 1165, startPoint y: 303, endPoint x: 1417, endPoint y: 440, distance: 286.8
click at [1417, 440] on p "Kia ora [PERSON_NAME], Thank you so much for your wonderful feedback! We're del…" at bounding box center [1346, 376] width 394 height 167
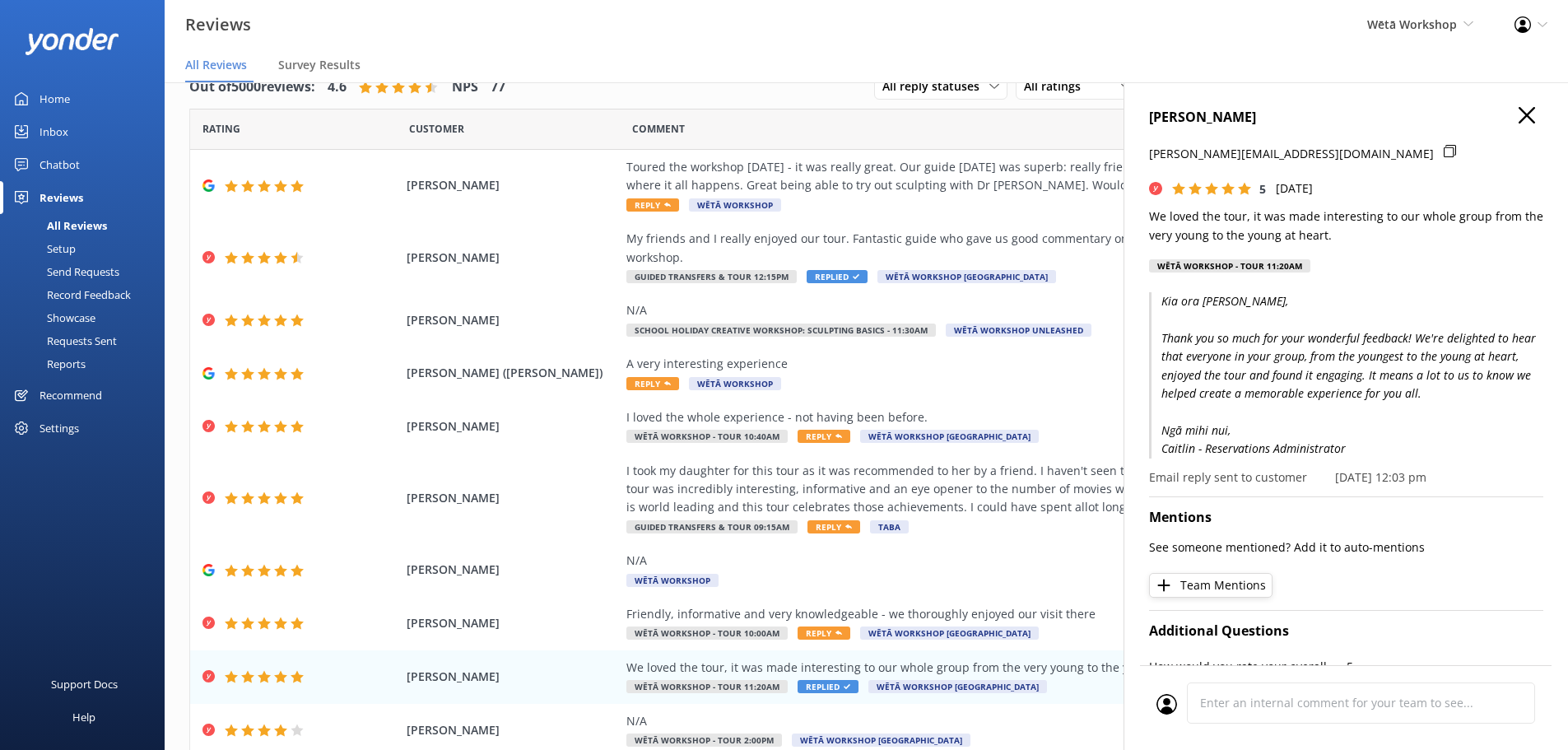
click at [1418, 440] on p "Kia ora [PERSON_NAME], Thank you so much for your wonderful feedback! We're del…" at bounding box center [1346, 376] width 394 height 167
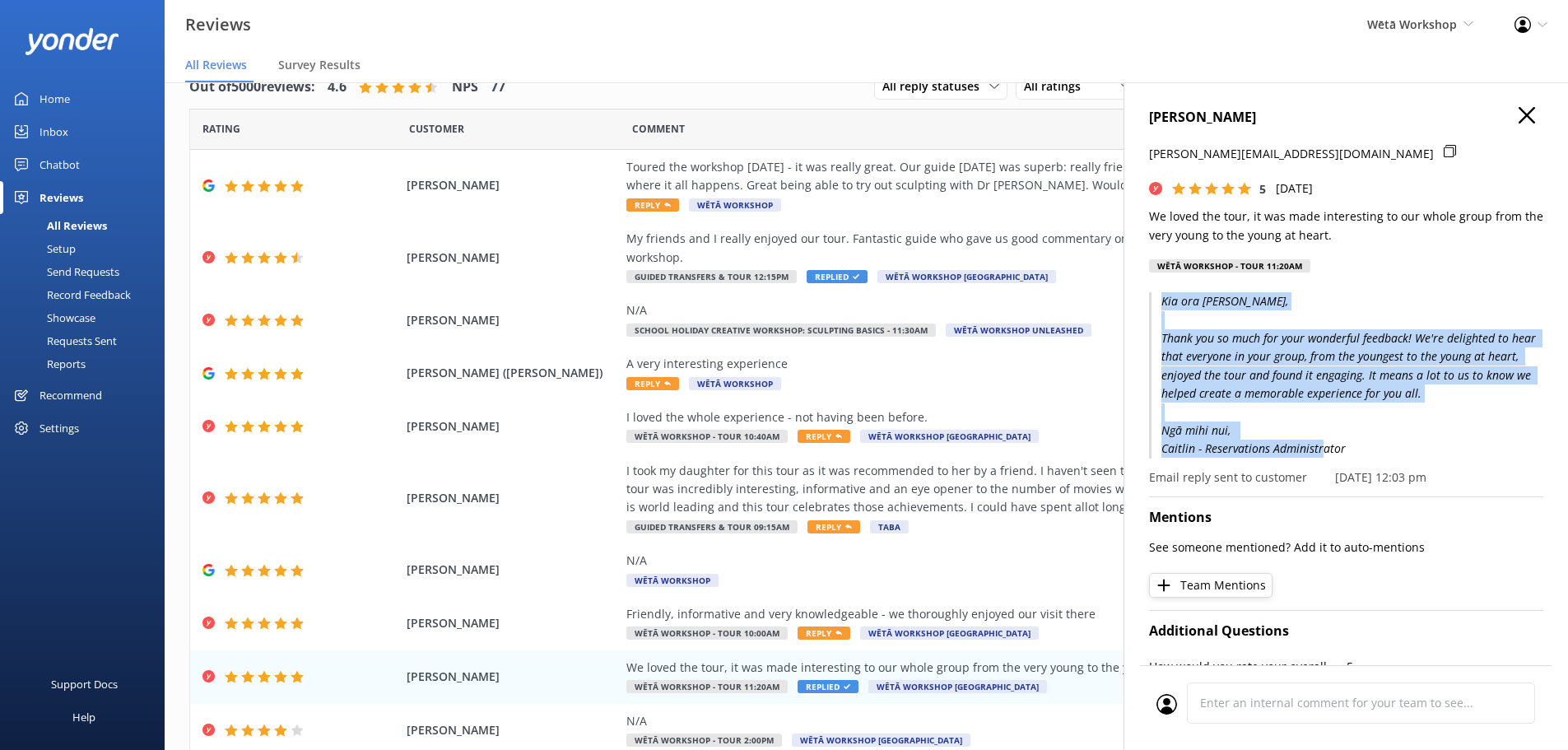
drag, startPoint x: 1446, startPoint y: 456, endPoint x: 1155, endPoint y: 294, distance: 333.1
click at [1155, 294] on p "Kia ora [PERSON_NAME], Thank you so much for your wonderful feedback! We're del…" at bounding box center [1346, 376] width 394 height 167
drag, startPoint x: 1155, startPoint y: 294, endPoint x: 1474, endPoint y: 444, distance: 352.5
click at [1474, 444] on p "Kia ora [PERSON_NAME], Thank you so much for your wonderful feedback! We're del…" at bounding box center [1346, 376] width 394 height 167
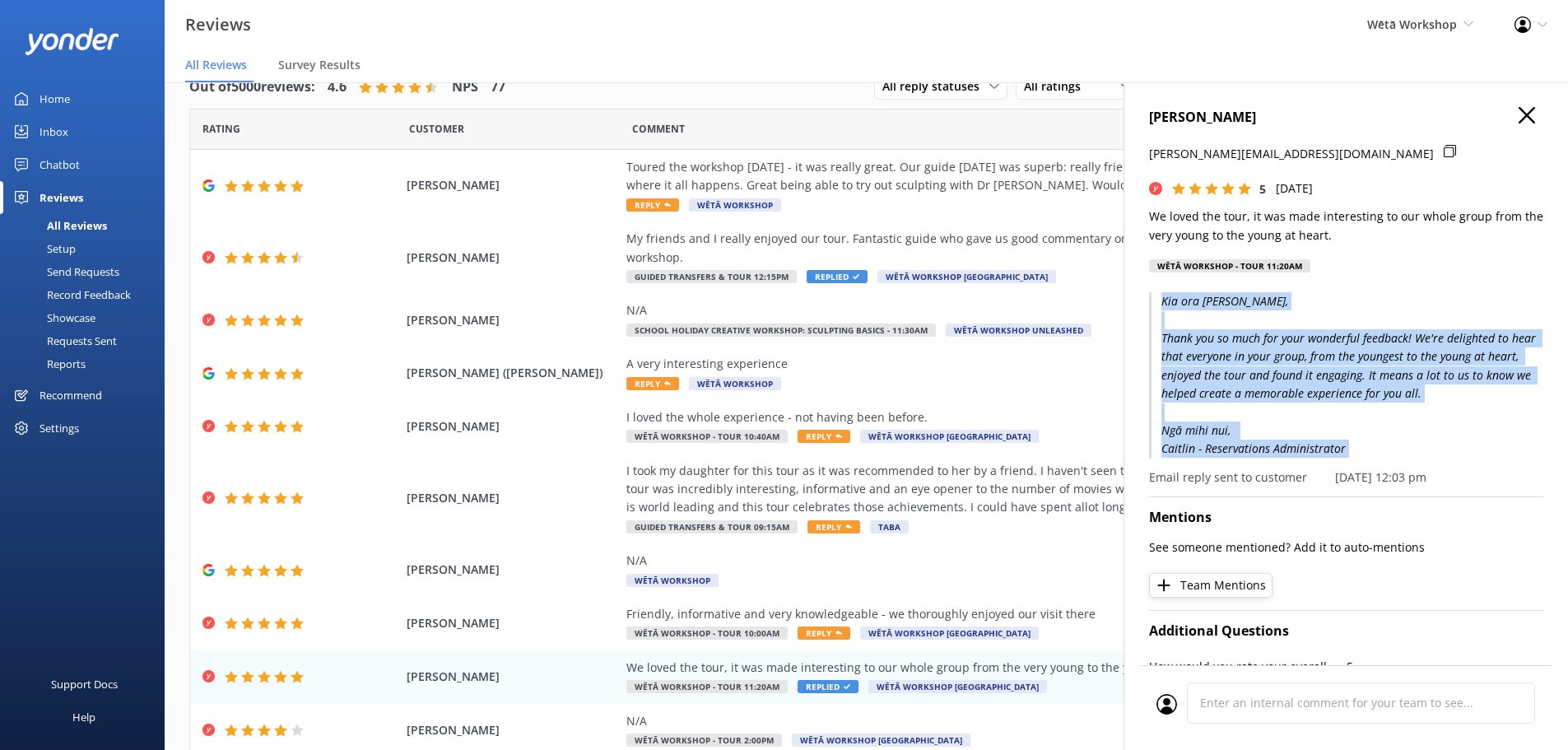
click at [1491, 446] on p "Kia ora [PERSON_NAME], Thank you so much for your wonderful feedback! We're del…" at bounding box center [1346, 376] width 394 height 167
drag, startPoint x: 1491, startPoint y: 446, endPoint x: 1152, endPoint y: 301, distance: 368.7
click at [1152, 301] on p "Kia ora [PERSON_NAME], Thank you so much for your wonderful feedback! We're del…" at bounding box center [1346, 376] width 394 height 167
drag, startPoint x: 1327, startPoint y: 377, endPoint x: 1409, endPoint y: 440, distance: 103.4
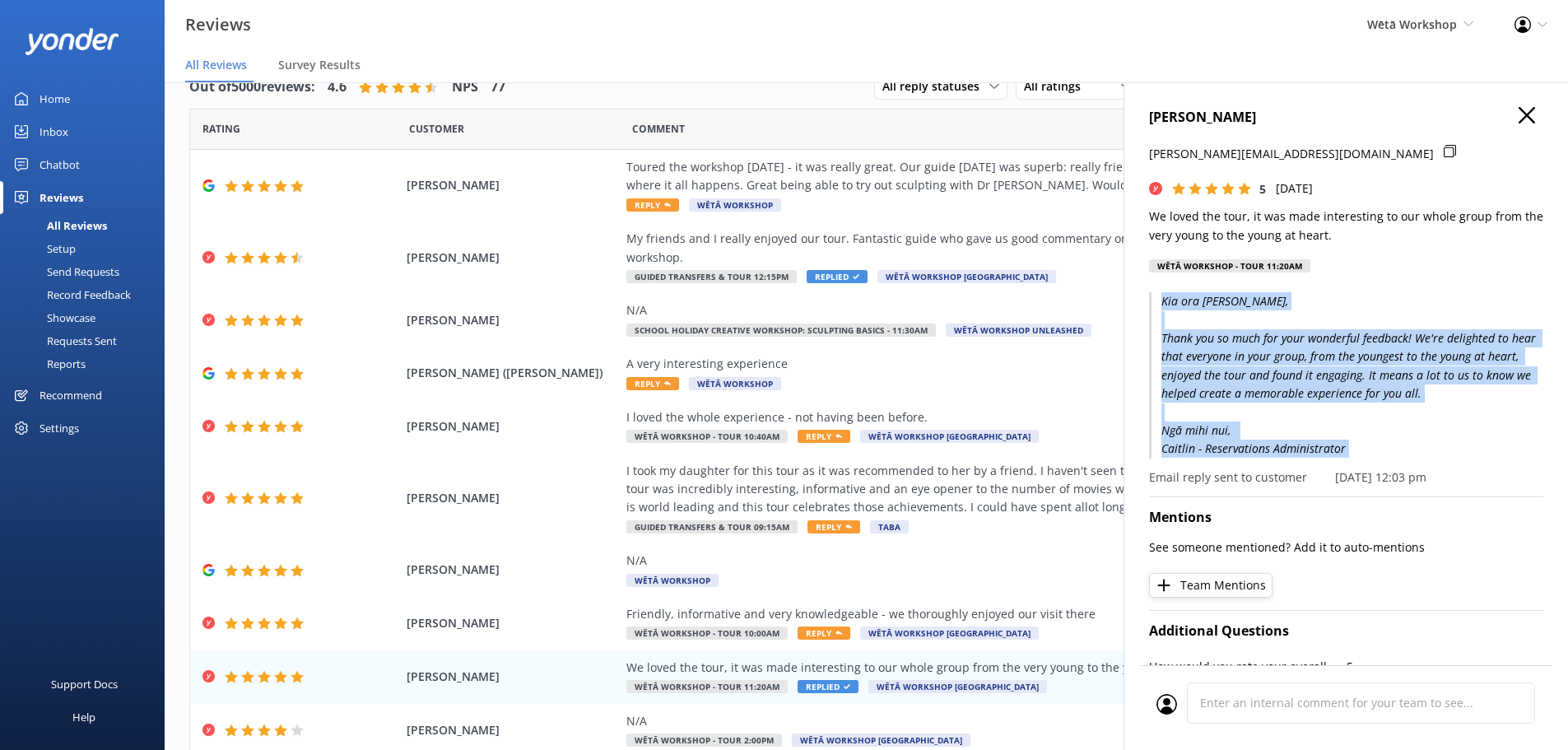
click at [1409, 440] on p "Kia ora [PERSON_NAME], Thank you so much for your wonderful feedback! We're del…" at bounding box center [1346, 376] width 394 height 167
drag, startPoint x: 1434, startPoint y: 448, endPoint x: 1151, endPoint y: 295, distance: 321.7
click at [1151, 295] on p "Kia ora [PERSON_NAME], Thank you so much for your wonderful feedback! We're del…" at bounding box center [1346, 376] width 394 height 167
click at [1150, 295] on p "Kia ora [PERSON_NAME], Thank you so much for your wonderful feedback! We're del…" at bounding box center [1346, 376] width 394 height 167
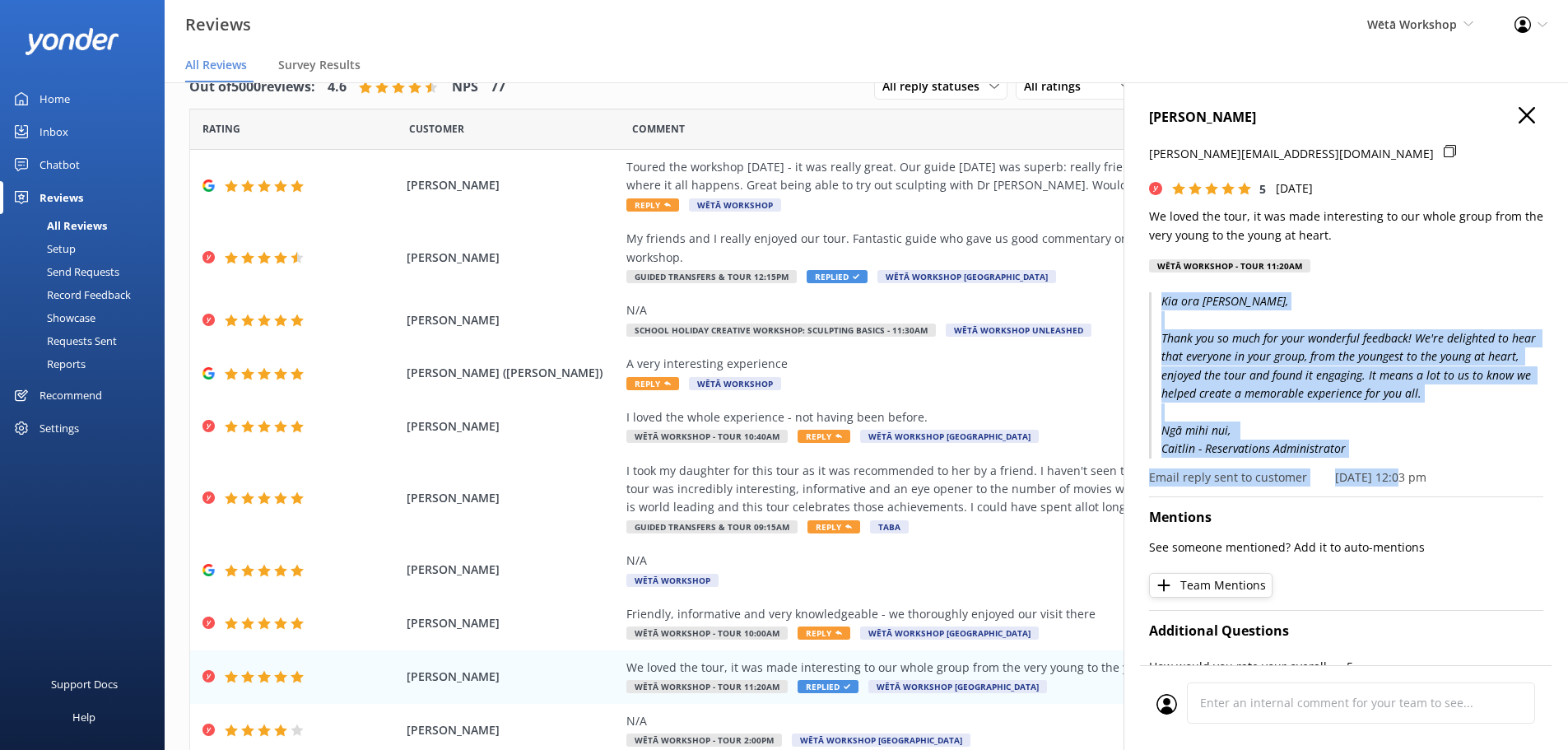
drag, startPoint x: 1271, startPoint y: 340, endPoint x: 1394, endPoint y: 469, distance: 178.2
click at [1394, 469] on div "Kia ora [PERSON_NAME], Thank you so much for your wonderful feedback! We're del…" at bounding box center [1346, 390] width 394 height 194
click at [1394, 454] on p "Kia ora [PERSON_NAME], Thank you so much for your wonderful feedback! We're del…" at bounding box center [1346, 376] width 394 height 167
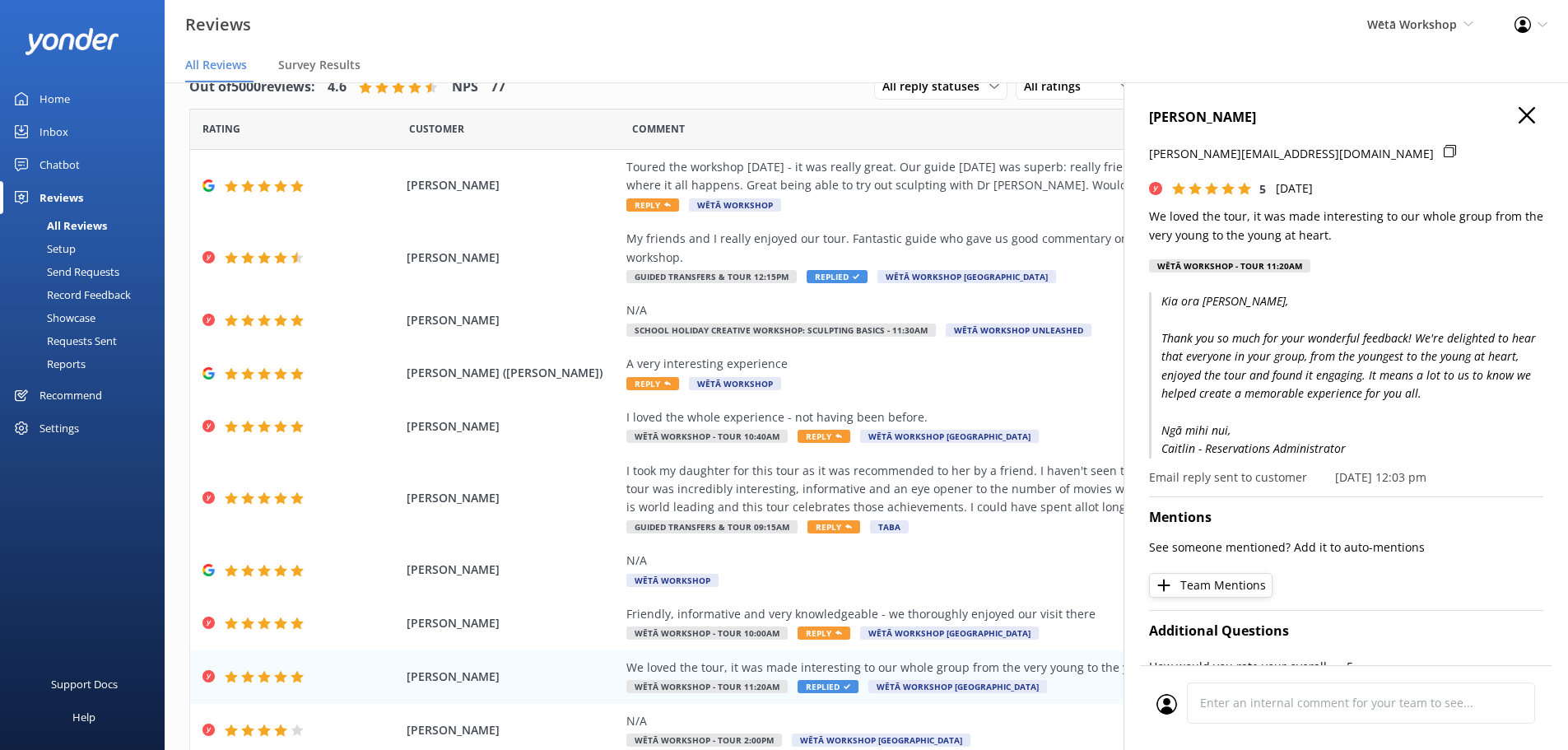
click at [1519, 119] on icon "button" at bounding box center [1526, 115] width 16 height 16
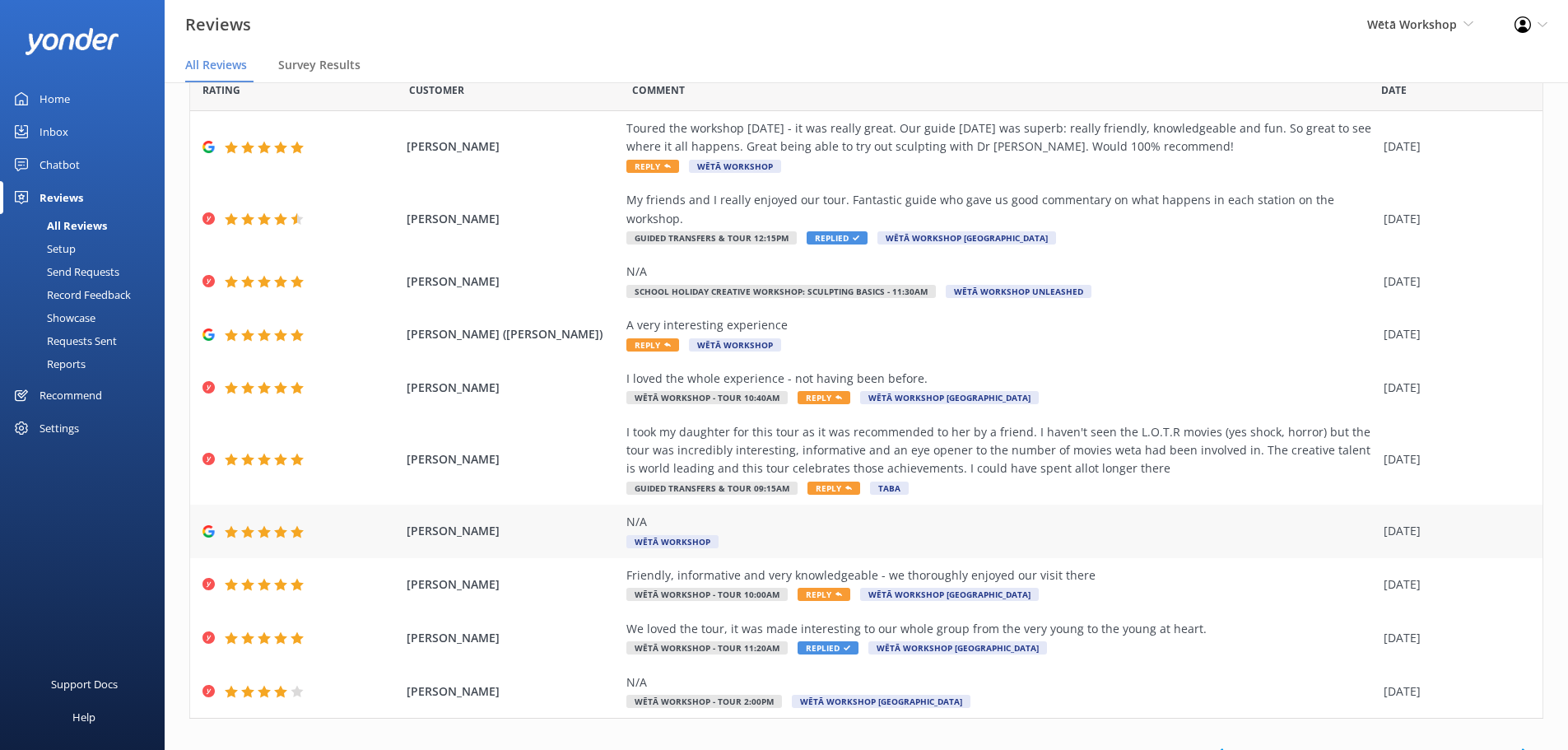
scroll to position [76, 0]
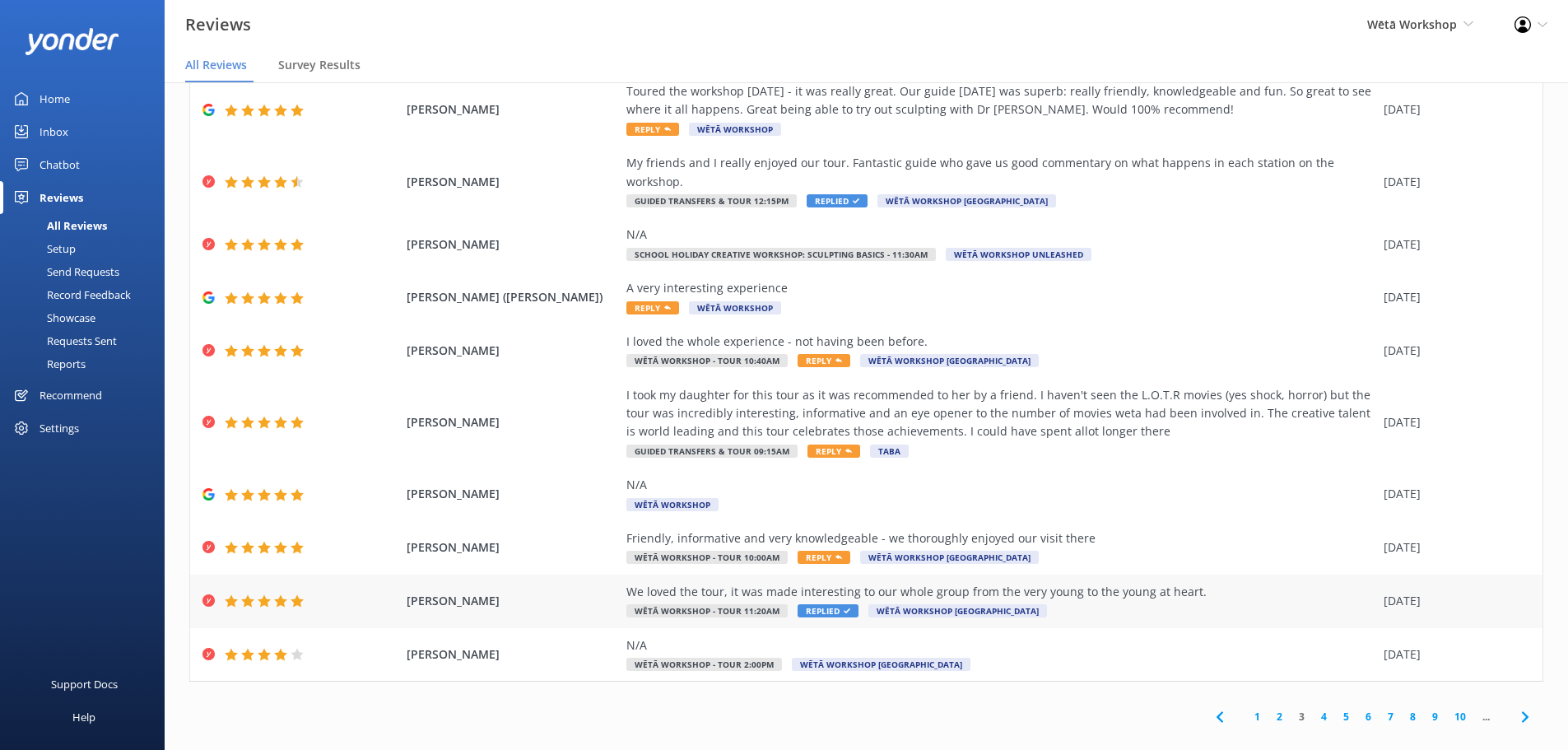
click at [1082, 583] on div "We loved the tour, it was made interesting to our whole group from the very you…" at bounding box center [1001, 592] width 749 height 18
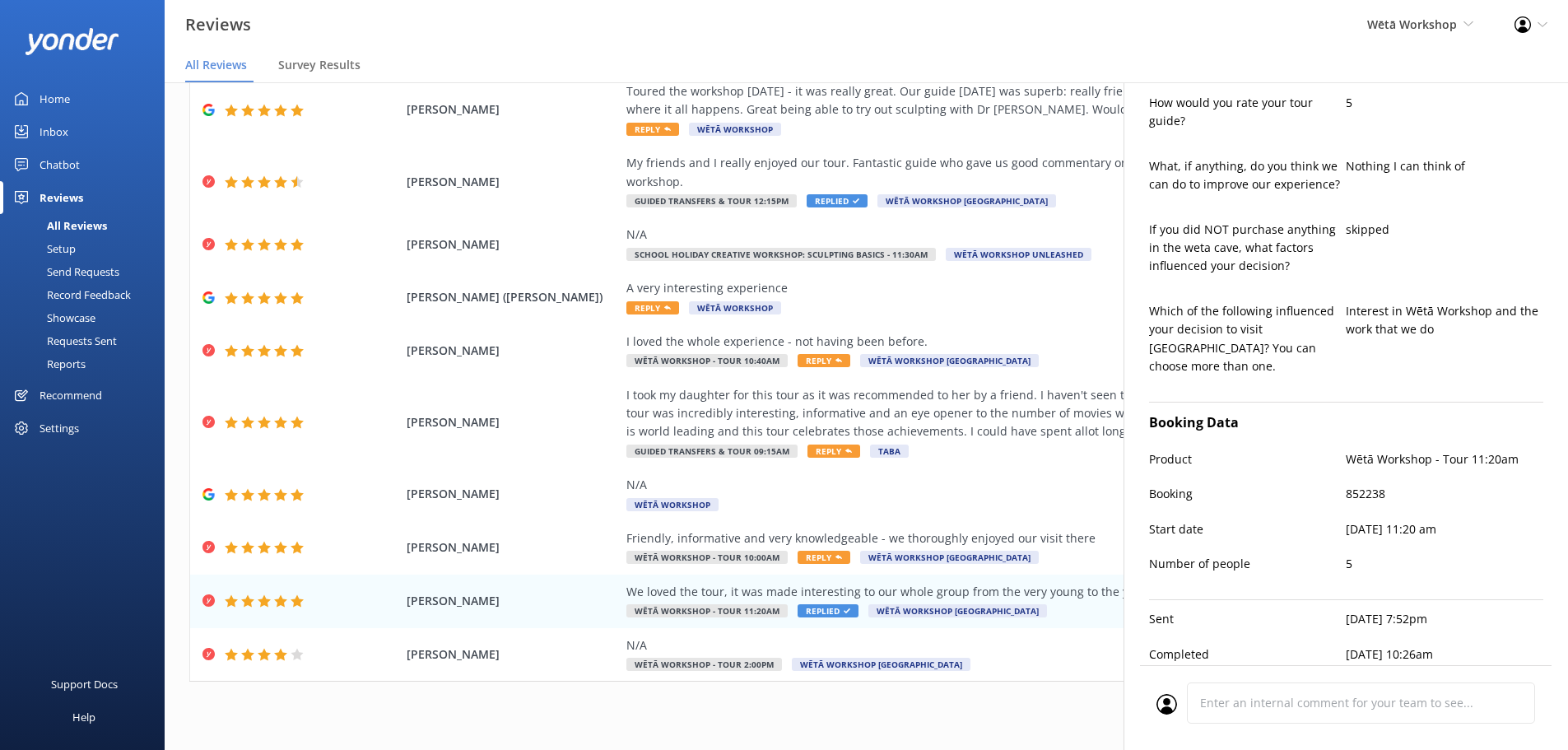
scroll to position [463, 0]
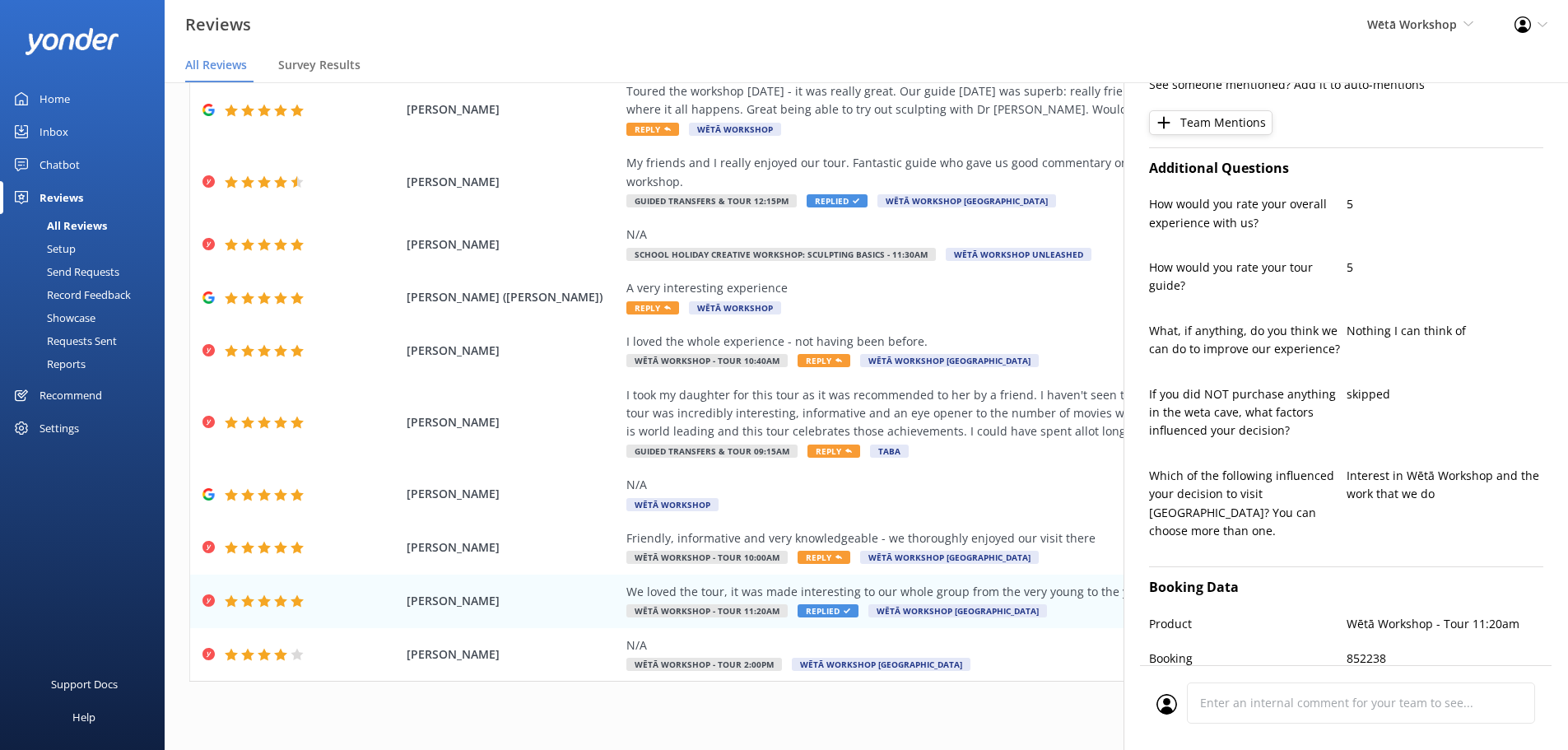
click at [1024, 35] on div "Reviews Wētā Workshop Wētā Workshop Unleashed Wētā Workshop Profile Settings Lo…" at bounding box center [784, 24] width 1568 height 49
